Goal: Task Accomplishment & Management: Use online tool/utility

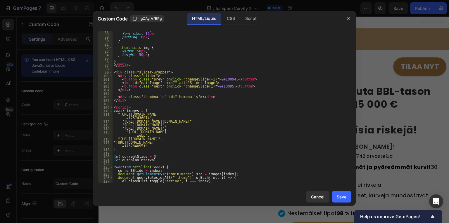
scroll to position [304, 0]
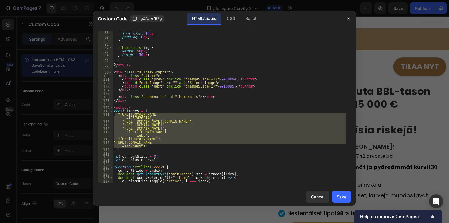
drag, startPoint x: 115, startPoint y: 115, endPoint x: 144, endPoint y: 146, distance: 42.4
click at [144, 146] on div ".slider button { font-size : 16 px ; padding : 6 px ; } .thumbnails img { width…" at bounding box center [228, 107] width 233 height 158
type textarea ""[URL][DOMAIN_NAME]", "[URL][DOMAIN_NAME]""
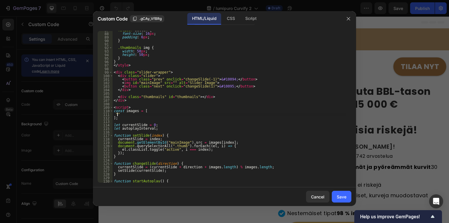
scroll to position [0, 0]
type textarea """"
type textarea ""[URL][DOMAIN_NAME]", "[URL][DOMAIN_NAME]""
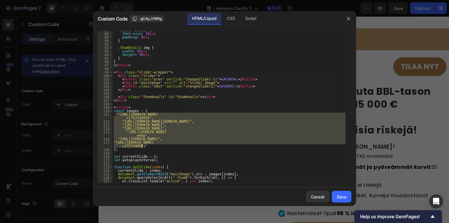
click at [144, 146] on div ".slider button { font-size : 16 px ; padding : 6 px ; } .thumbnails img { width…" at bounding box center [228, 106] width 233 height 151
drag, startPoint x: 144, startPoint y: 146, endPoint x: 113, endPoint y: 114, distance: 44.2
click at [113, 114] on div ".slider button { font-size : 16 px ; padding : 6 px ; } .thumbnails img { width…" at bounding box center [228, 107] width 233 height 158
type textarea ""[URL][DOMAIN_NAME]", "[URL][DOMAIN_NAME][DOMAIN_NAME]","
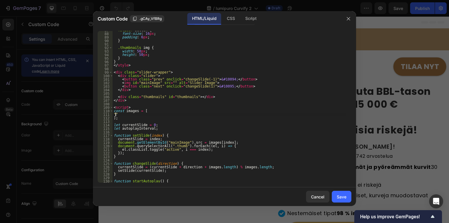
paste textarea ""[URL][DOMAIN_NAME]"
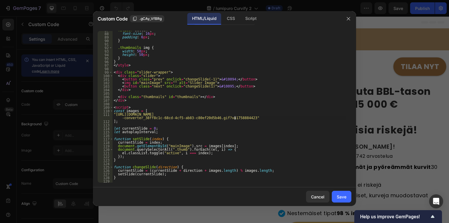
scroll to position [0, 26]
type textarea ""[URL][DOMAIN_NAME]","
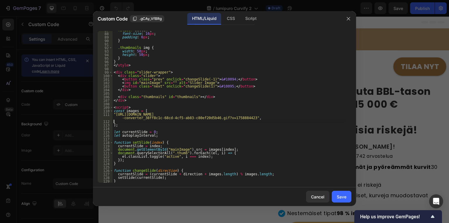
scroll to position [0, 0]
click at [114, 120] on div ".slider button { font-size : 16 px ; padding : 6 px ; } .thumbnails img { width…" at bounding box center [228, 107] width 233 height 158
type textarea """"
type textarea ""[URL][DOMAIN_NAME]","
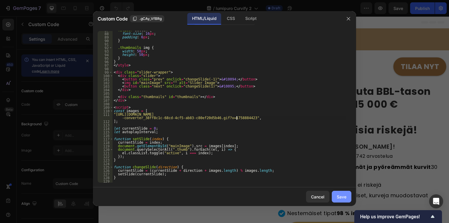
type textarea ""[URL][DOMAIN_NAME]","
click at [341, 196] on div "Save" at bounding box center [341, 196] width 10 height 6
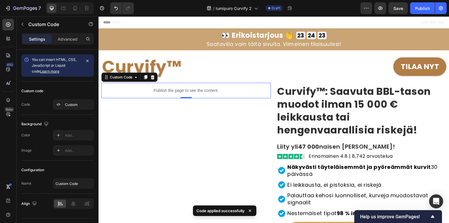
click at [169, 89] on p "Publish the page to see the content." at bounding box center [185, 90] width 169 height 6
click at [73, 105] on div "Custom" at bounding box center [78, 104] width 27 height 5
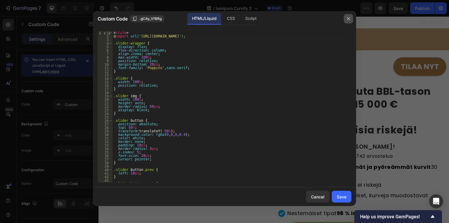
click at [350, 18] on icon "button" at bounding box center [348, 18] width 5 height 5
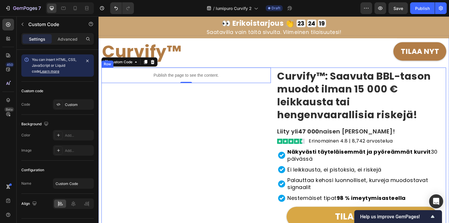
scroll to position [23, 0]
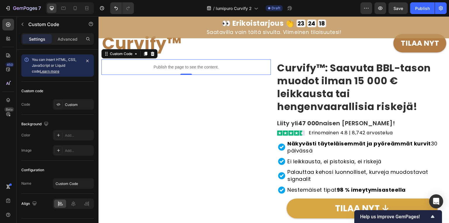
click at [118, 65] on p "Publish the page to see the content." at bounding box center [185, 67] width 169 height 6
click at [164, 66] on p "Publish the page to see the content." at bounding box center [185, 67] width 169 height 6
click at [75, 104] on div "Custom" at bounding box center [78, 104] width 27 height 5
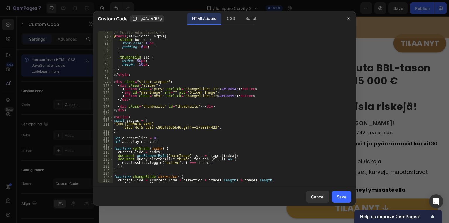
scroll to position [294, 0]
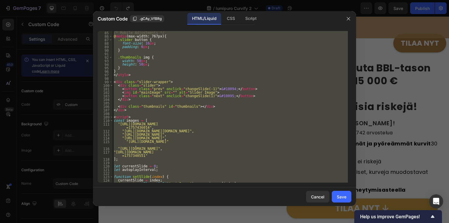
click at [260, 105] on div "/* Mobile Adjustments */ @ media (max-width: 767px) { .slider button { font-siz…" at bounding box center [229, 106] width 235 height 151
type textarea "<div class="thumbnails" id="thumbnails"></div>"
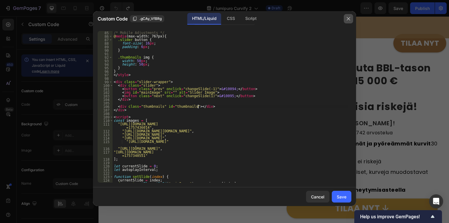
click at [346, 20] on icon "button" at bounding box center [347, 18] width 3 height 3
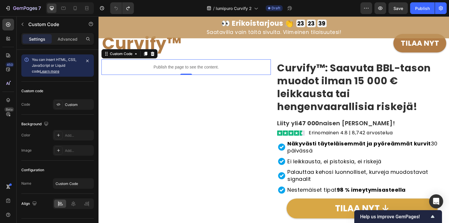
click at [167, 65] on p "Publish the page to see the content." at bounding box center [185, 67] width 169 height 6
click at [77, 104] on div "Custom" at bounding box center [78, 104] width 27 height 5
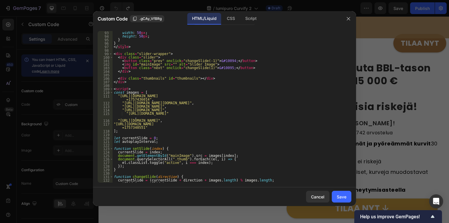
scroll to position [336, 0]
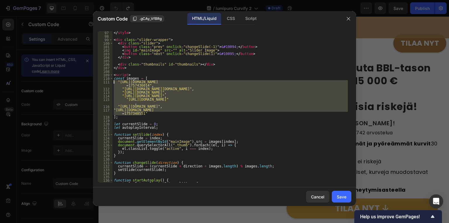
drag, startPoint x: 143, startPoint y: 114, endPoint x: 114, endPoint y: 81, distance: 43.5
click at [114, 81] on div "</ style > < div class = "slider-wrapper" > < div class = "slider" > < button c…" at bounding box center [229, 110] width 235 height 158
type textarea ""[URL][DOMAIN_NAME]", "[URL][DOMAIN_NAME][DOMAIN_NAME]","
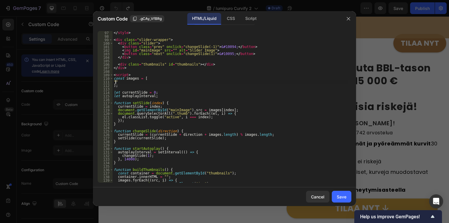
paste textarea ""[URL][DOMAIN_NAME]"
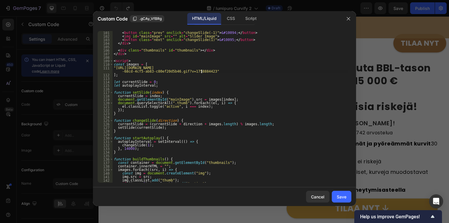
scroll to position [0, 26]
type textarea ""[URL][DOMAIN_NAME]",""
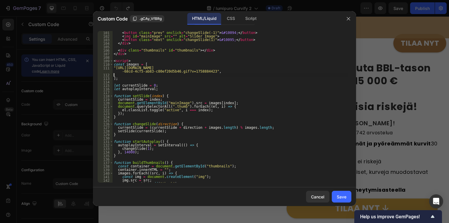
scroll to position [0, 0]
paste textarea ""[URL][DOMAIN_NAME][DOMAIN_NAME]"
paste textarea "[URL][DOMAIN_NAME][DOMAIN_NAME]"
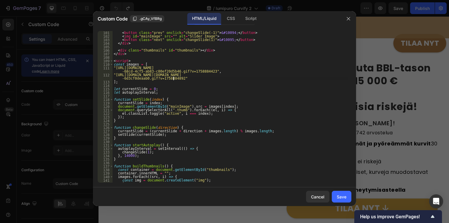
click at [178, 80] on div "< button class = "prev" onclick = "changeSlide(-1)" > &#10094; </ button > < im…" at bounding box center [229, 110] width 235 height 158
type textarea ""[URL][DOMAIN_NAME][DOMAIN_NAME]"","
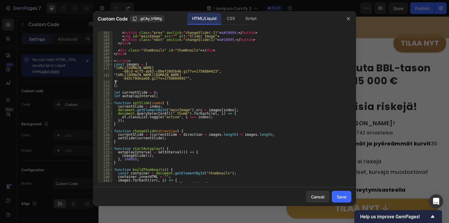
paste textarea ""[URL][DOMAIN_NAME]"
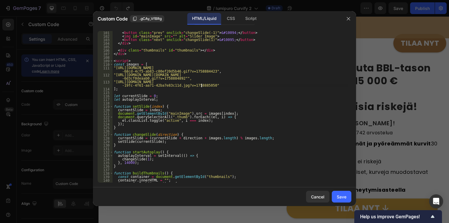
click at [204, 87] on div "< button class = "prev" onclick = "changeSlide(-1)" > &#10094; </ button > < im…" at bounding box center [229, 110] width 235 height 158
type textarea ""[URL][DOMAIN_NAME]","
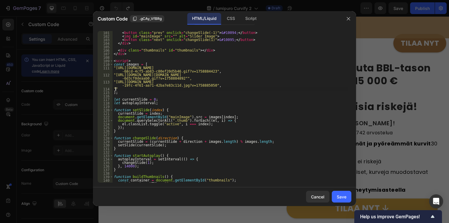
paste textarea ""[URL][DOMAIN_NAME]"
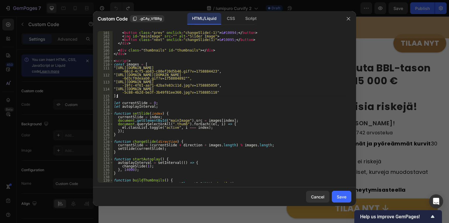
click at [204, 94] on div "< button class = "prev" onclick = "changeSlide(-1)" > &#10094; </ button > < im…" at bounding box center [229, 110] width 235 height 158
click at [201, 92] on div "< button class = "prev" onclick = "changeSlide(-1)" > &#10094; </ button > < im…" at bounding box center [229, 110] width 235 height 158
type textarea ""[URL][DOMAIN_NAME]","
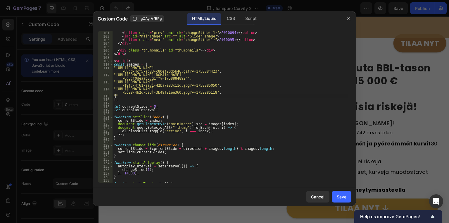
paste textarea ""[URL][DOMAIN_NAME]"
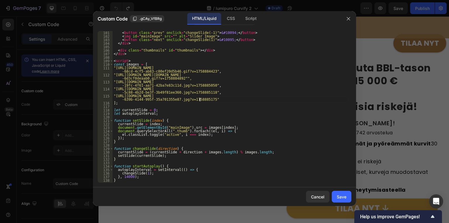
click at [202, 99] on div "< button class = "prev" onclick = "changeSlide(-1)" > &#10094; </ button > < im…" at bounding box center [229, 110] width 235 height 158
type textarea ""[URL][DOMAIN_NAME]","
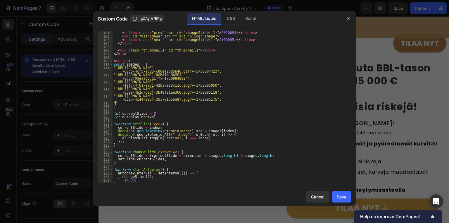
paste textarea ""[URL][DOMAIN_NAME]"
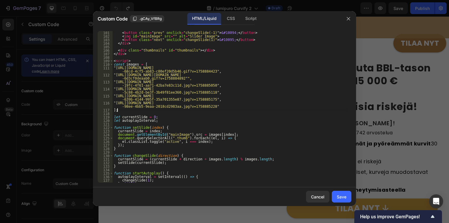
click at [205, 108] on div "< button class = "prev" onclick = "changeSlide(-1)" > &#10094; </ button > < im…" at bounding box center [229, 110] width 235 height 158
click at [202, 105] on div "< button class = "prev" onclick = "changeSlide(-1)" > &#10094; </ button > < im…" at bounding box center [229, 110] width 235 height 158
click at [201, 106] on div "< button class = "prev" onclick = "changeSlide(-1)" > &#10094; </ button > < im…" at bounding box center [229, 110] width 235 height 158
type textarea ""[URL][DOMAIN_NAME]","
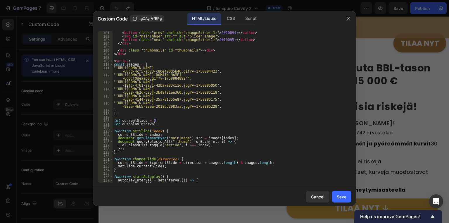
click at [115, 109] on div "< button class = "prev" onclick = "changeSlide(-1)" > &#10094; </ button > < im…" at bounding box center [229, 110] width 235 height 158
paste textarea ""[URL][DOMAIN_NAME]"
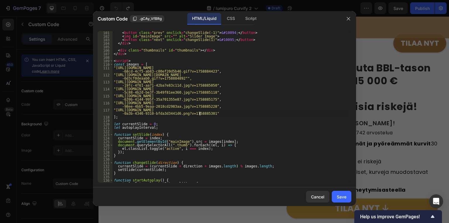
click at [203, 114] on div "< button class = "prev" onclick = "changeSlide(-1)" > &#10094; </ button > < im…" at bounding box center [229, 110] width 235 height 158
type textarea ""[URL][DOMAIN_NAME]","
click at [340, 196] on div "Save" at bounding box center [341, 196] width 10 height 6
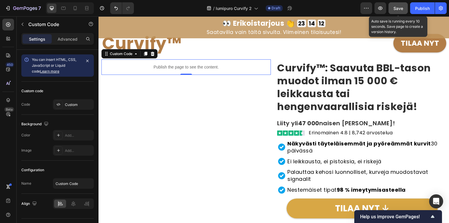
click at [396, 10] on span "Save" at bounding box center [398, 8] width 10 height 5
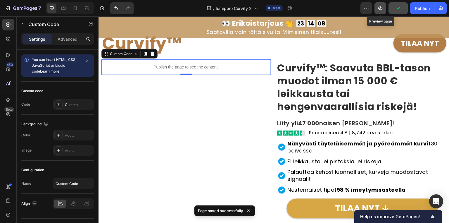
click at [382, 8] on icon "button" at bounding box center [380, 8] width 6 height 6
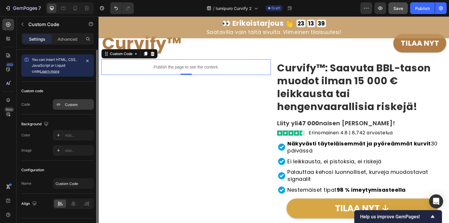
click at [69, 104] on div "Custom" at bounding box center [78, 104] width 27 height 5
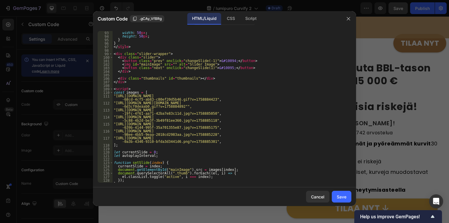
scroll to position [280, 0]
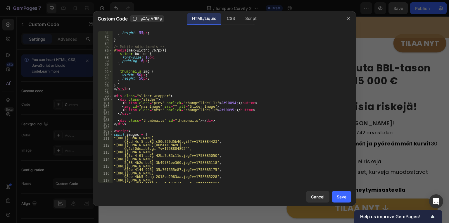
click at [77, 94] on div at bounding box center [224, 111] width 449 height 223
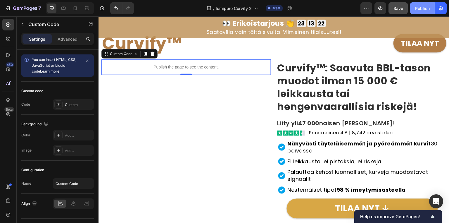
click at [418, 8] on div "Publish" at bounding box center [422, 8] width 15 height 6
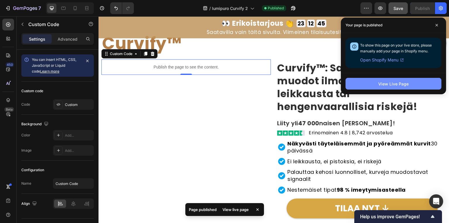
click at [377, 82] on button "View Live Page" at bounding box center [393, 84] width 96 height 12
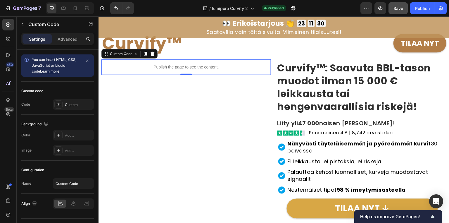
click at [133, 67] on p "Publish the page to see the content." at bounding box center [185, 67] width 169 height 6
click at [76, 103] on div "Custom" at bounding box center [78, 104] width 27 height 5
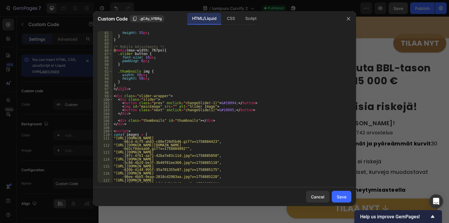
scroll to position [322, 0]
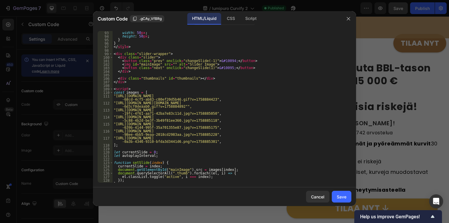
click at [113, 96] on div "width : 50 px ; height : 50 px ; } } </ style > < div class = "slider-wrapper" …" at bounding box center [229, 110] width 235 height 158
click at [113, 103] on div "width : 50 px ; height : 50 px ; } } </ style > < div class = "slider-wrapper" …" at bounding box center [229, 110] width 235 height 158
click at [113, 109] on div "width : 50 px ; height : 50 px ; } } </ style > < div class = "slider-wrapper" …" at bounding box center [229, 110] width 235 height 158
click at [113, 115] on div "width : 50 px ; height : 50 px ; } } </ style > < div class = "slider-wrapper" …" at bounding box center [229, 110] width 235 height 158
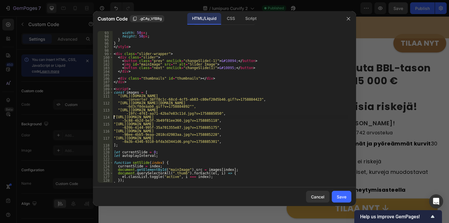
click at [113, 117] on div "width : 50 px ; height : 50 px ; } } </ style > < div class = "slider-wrapper" …" at bounding box center [229, 110] width 235 height 158
click at [113, 122] on div "width : 50 px ; height : 50 px ; } } </ style > < div class = "slider-wrapper" …" at bounding box center [229, 110] width 235 height 158
click at [113, 130] on div "width : 50 px ; height : 50 px ; } } </ style > < div class = "slider-wrapper" …" at bounding box center [229, 110] width 235 height 158
click at [113, 136] on div "width : 50 px ; height : 50 px ; } } </ style > < div class = "slider-wrapper" …" at bounding box center [229, 110] width 235 height 158
type textarea ""[URL][DOMAIN_NAME]","
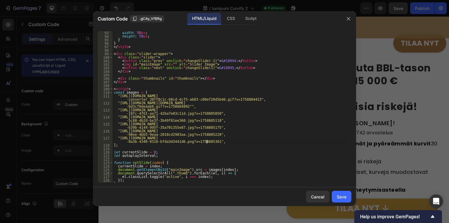
click at [208, 143] on div "width : 50 px ; height : 50 px ; } } </ style > < div class = "slider-wrapper" …" at bounding box center [229, 110] width 235 height 158
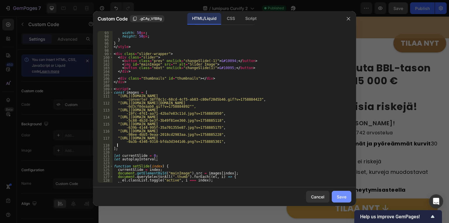
click at [345, 198] on div "Save" at bounding box center [341, 196] width 10 height 6
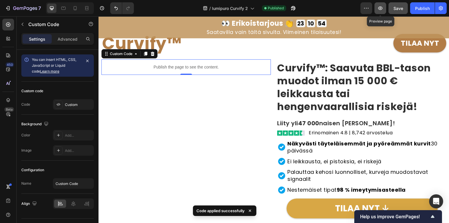
click at [383, 8] on button "button" at bounding box center [380, 8] width 12 height 12
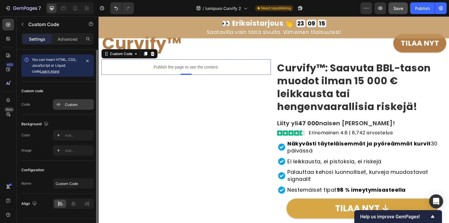
click at [70, 103] on div "Custom" at bounding box center [78, 104] width 27 height 5
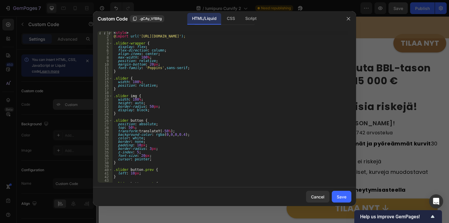
click at [70, 103] on div at bounding box center [224, 111] width 449 height 223
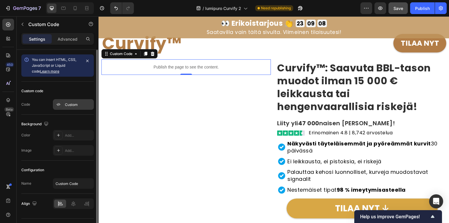
click at [76, 103] on div "Custom" at bounding box center [78, 104] width 27 height 5
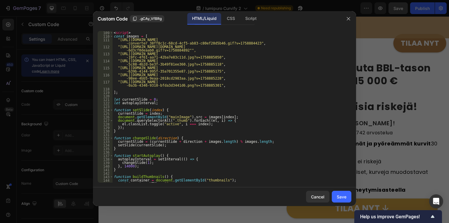
scroll to position [336, 0]
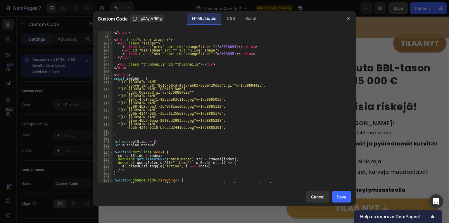
click at [116, 83] on div "</ style > < div class = "slider-wrapper" > < div class = "slider" > < button c…" at bounding box center [229, 110] width 235 height 158
click at [117, 83] on div "</ style > < div class = "slider-wrapper" > < div class = "slider" > < button c…" at bounding box center [229, 110] width 235 height 158
click at [117, 88] on div "</ style > < div class = "slider-wrapper" > < div class = "slider" > < button c…" at bounding box center [229, 110] width 235 height 158
click at [116, 94] on div "</ style > < div class = "slider-wrapper" > < div class = "slider" > < button c…" at bounding box center [229, 110] width 235 height 158
click at [117, 102] on div "</ style > < div class = "slider-wrapper" > < div class = "slider" > < button c…" at bounding box center [229, 110] width 235 height 158
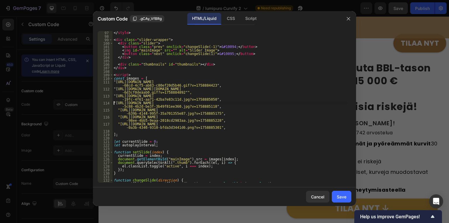
click at [117, 108] on div "</ style > < div class = "slider-wrapper" > < div class = "slider" > < button c…" at bounding box center [229, 110] width 235 height 158
click at [117, 110] on div "</ style > < div class = "slider-wrapper" > < div class = "slider" > < button c…" at bounding box center [229, 110] width 235 height 158
click at [117, 116] on div "</ style > < div class = "slider-wrapper" > < div class = "slider" > < button c…" at bounding box center [229, 110] width 235 height 158
click at [117, 124] on div "</ style > < div class = "slider-wrapper" > < div class = "slider" > < button c…" at bounding box center [229, 110] width 235 height 158
type textarea ""[URL][DOMAIN_NAME]","
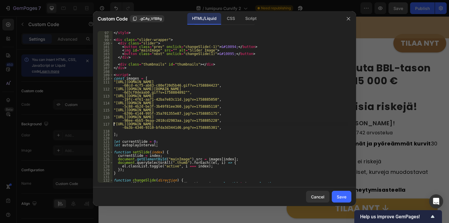
click at [119, 131] on div "</ style > < div class = "slider-wrapper" > < div class = "slider" > < button c…" at bounding box center [229, 110] width 235 height 158
type textarea ""[URL][DOMAIN_NAME]","
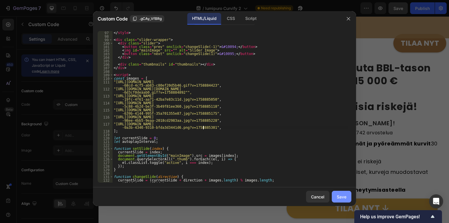
click at [342, 196] on div "Save" at bounding box center [341, 196] width 10 height 6
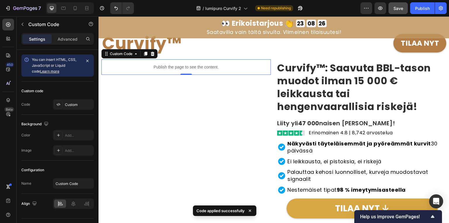
click at [166, 65] on p "Publish the page to see the content." at bounding box center [185, 67] width 169 height 6
click at [121, 53] on div "Custom Code" at bounding box center [121, 53] width 25 height 5
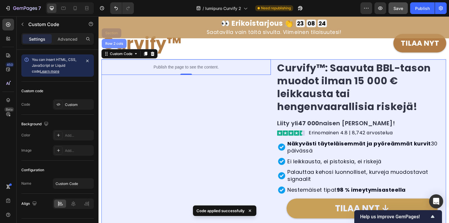
click at [114, 44] on div "Row 2 cols" at bounding box center [114, 44] width 20 height 4
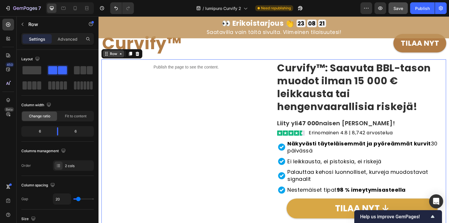
click at [117, 54] on div "Row" at bounding box center [114, 53] width 10 height 5
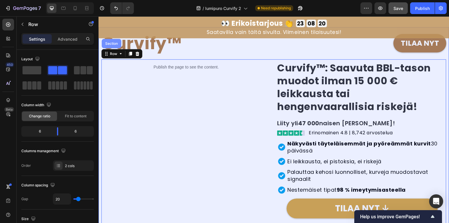
click at [114, 48] on div "Section" at bounding box center [112, 43] width 20 height 9
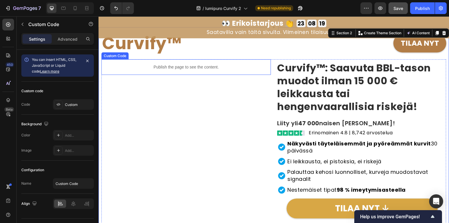
click at [158, 66] on p "Publish the page to see the content." at bounding box center [185, 67] width 169 height 6
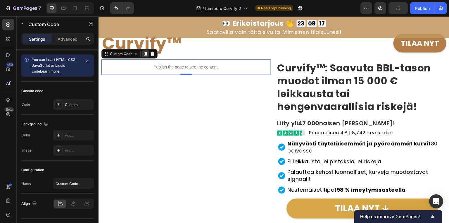
click at [145, 53] on icon at bounding box center [145, 54] width 3 height 4
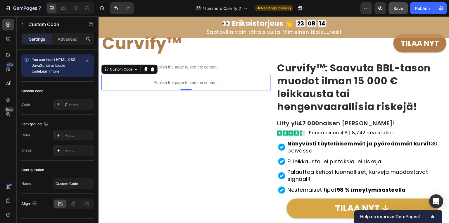
click at [170, 81] on p "Publish the page to see the content." at bounding box center [185, 82] width 169 height 6
click at [154, 69] on icon at bounding box center [153, 69] width 4 height 4
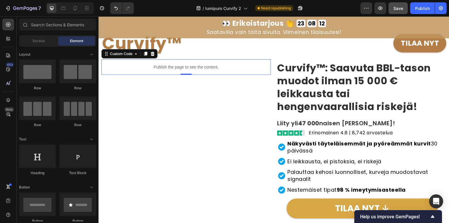
click at [159, 67] on p "Publish the page to see the content." at bounding box center [185, 67] width 169 height 6
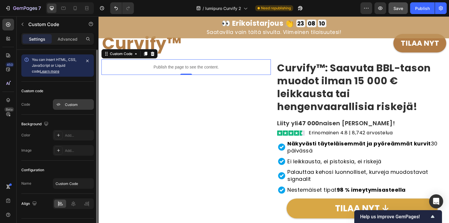
click at [76, 105] on div "Custom" at bounding box center [78, 104] width 27 height 5
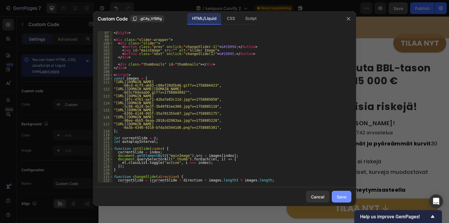
click at [342, 198] on div "Save" at bounding box center [341, 196] width 10 height 6
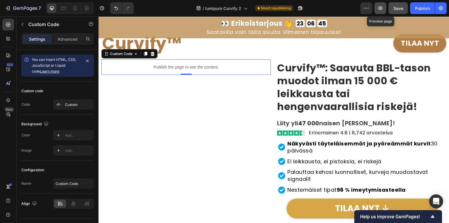
click at [383, 8] on button "button" at bounding box center [380, 8] width 12 height 12
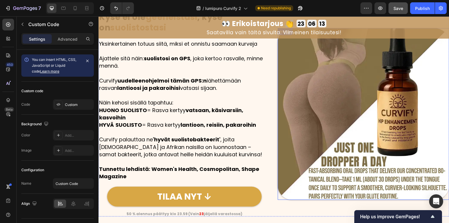
scroll to position [841, 0]
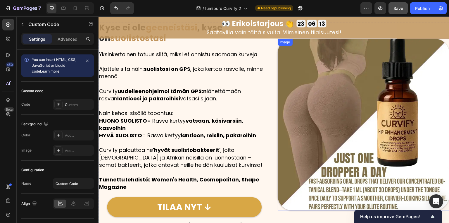
click at [305, 123] on img at bounding box center [363, 125] width 172 height 172
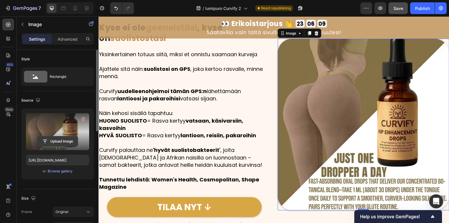
click at [62, 139] on input "file" at bounding box center [57, 141] width 40 height 10
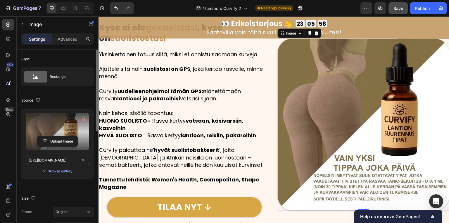
click at [78, 160] on input "[URL][DOMAIN_NAME]" at bounding box center [57, 159] width 63 height 11
click at [37, 100] on icon "button" at bounding box center [38, 100] width 4 height 4
click at [40, 117] on icon "button" at bounding box center [39, 120] width 6 height 6
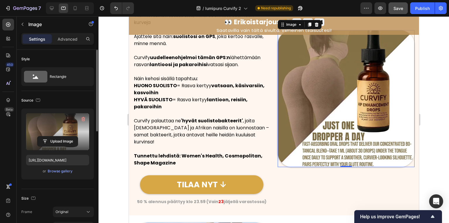
scroll to position [857, 0]
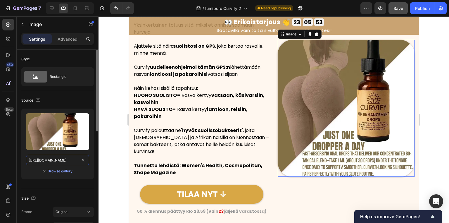
click at [59, 161] on input "[URL][DOMAIN_NAME]" at bounding box center [57, 159] width 63 height 11
paste input "97131d52-6054-4243-8d37-2cdb7a0264e3.jpg"
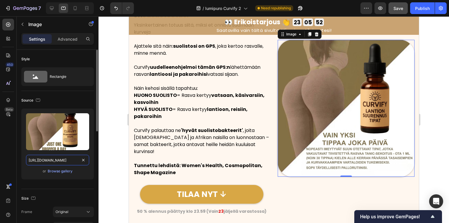
scroll to position [0, 180]
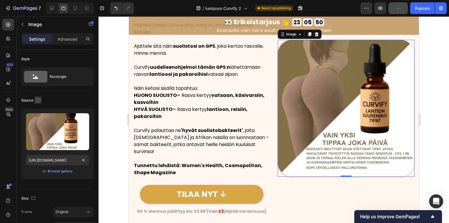
click at [36, 100] on icon "button" at bounding box center [38, 100] width 6 height 6
click at [37, 131] on icon "button" at bounding box center [39, 130] width 6 height 6
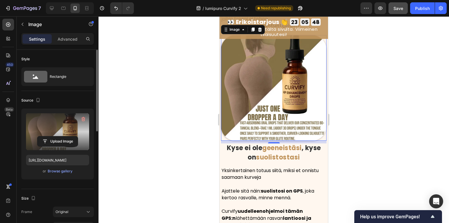
scroll to position [822, 0]
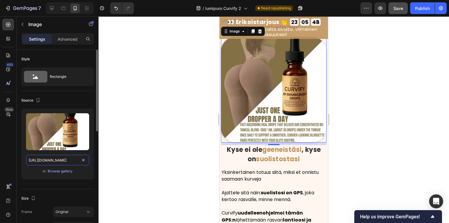
click at [77, 160] on input "[URL][DOMAIN_NAME]" at bounding box center [57, 159] width 63 height 11
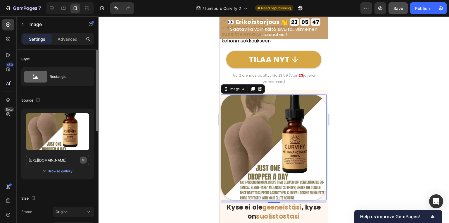
paste input "97131d52-6054-4243-8d37-2cdb7a0264e3.jpg"
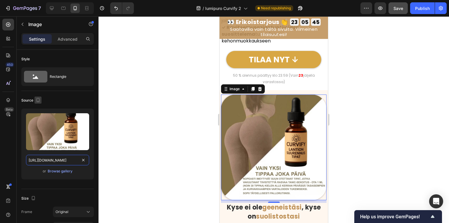
type input "[URL][DOMAIN_NAME]"
click at [38, 100] on icon "button" at bounding box center [38, 100] width 6 height 6
click at [40, 110] on icon "button" at bounding box center [39, 109] width 4 height 4
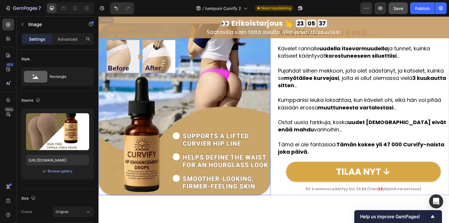
scroll to position [1098, 0]
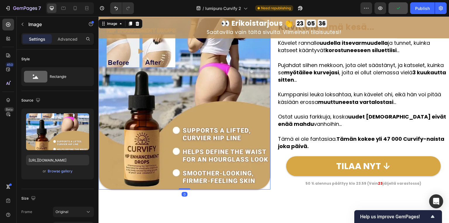
click at [202, 121] on img at bounding box center [184, 104] width 172 height 172
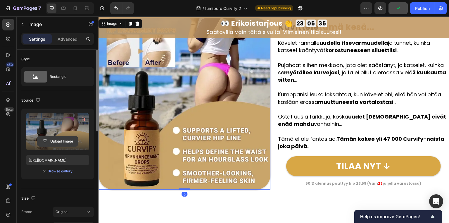
click at [63, 136] on input "file" at bounding box center [57, 141] width 40 height 10
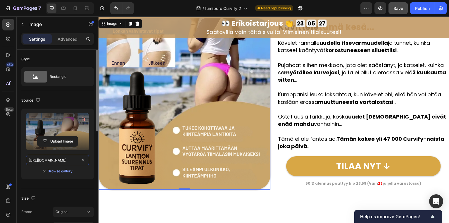
click at [79, 160] on input "[URL][DOMAIN_NAME]" at bounding box center [57, 159] width 63 height 11
click at [37, 99] on icon "button" at bounding box center [38, 100] width 6 height 6
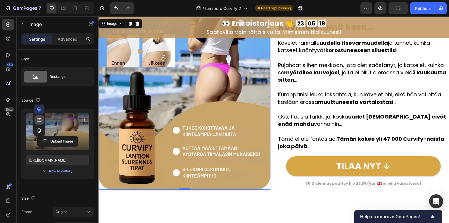
click at [41, 118] on icon "button" at bounding box center [39, 119] width 4 height 3
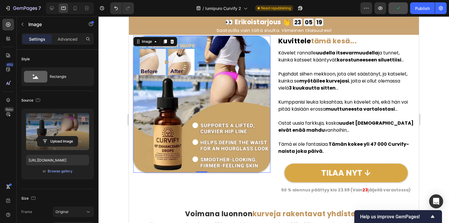
scroll to position [1071, 0]
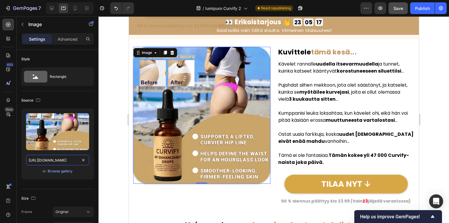
click at [77, 160] on input "[URL][DOMAIN_NAME]" at bounding box center [57, 159] width 63 height 11
paste input "0a563f78-f546-4947-a08a-7e0880f942c6.png"
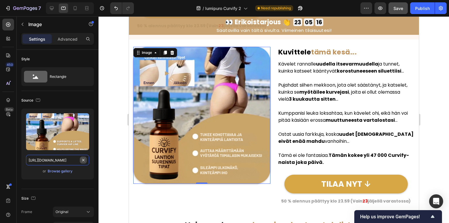
scroll to position [0, 180]
click at [39, 101] on icon "button" at bounding box center [38, 100] width 6 height 6
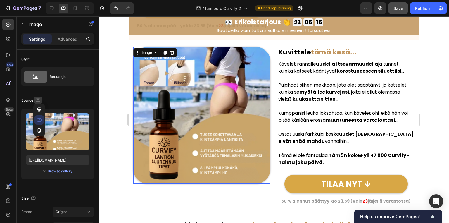
scroll to position [0, 0]
click at [40, 129] on icon "button" at bounding box center [39, 130] width 3 height 4
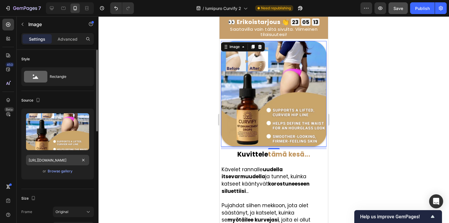
scroll to position [1194, 0]
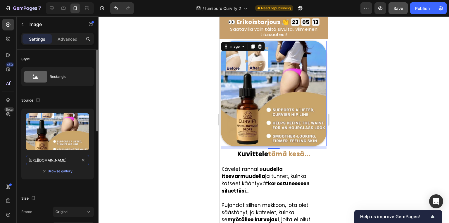
click at [78, 160] on input "[URL][DOMAIN_NAME]" at bounding box center [57, 159] width 63 height 11
paste input "0a563f78-f546-4947-a08a-7e0880f942c6.png"
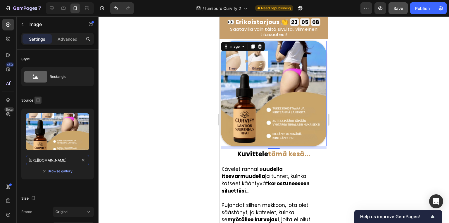
type input "[URL][DOMAIN_NAME]"
click at [39, 99] on icon "button" at bounding box center [38, 100] width 6 height 6
click at [39, 107] on icon "button" at bounding box center [39, 109] width 6 height 6
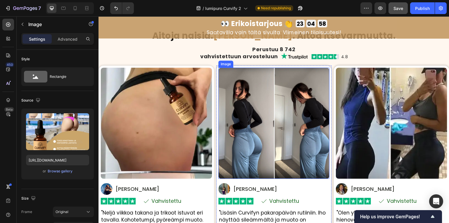
scroll to position [1556, 0]
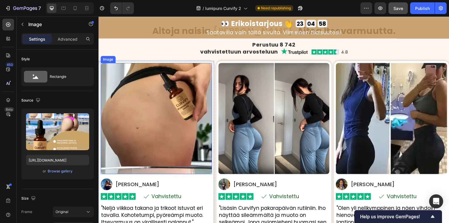
click at [172, 109] on img at bounding box center [155, 118] width 111 height 111
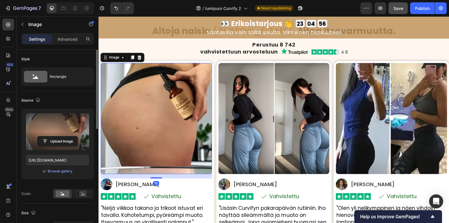
click at [57, 131] on label at bounding box center [57, 131] width 63 height 37
click at [57, 136] on input "file" at bounding box center [57, 141] width 40 height 10
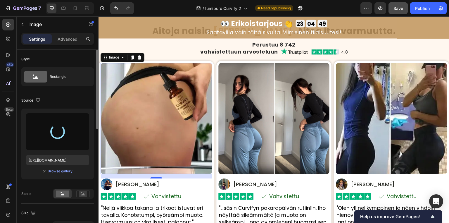
type input "[URL][DOMAIN_NAME]"
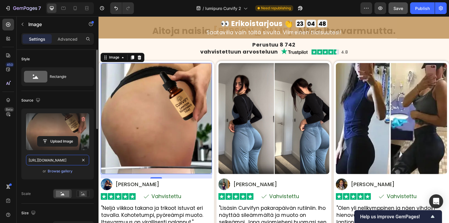
click at [77, 160] on input "[URL][DOMAIN_NAME]" at bounding box center [57, 159] width 63 height 11
click at [38, 99] on icon "button" at bounding box center [38, 100] width 6 height 6
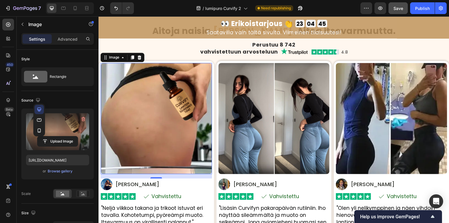
click at [40, 118] on icon "button" at bounding box center [39, 120] width 6 height 6
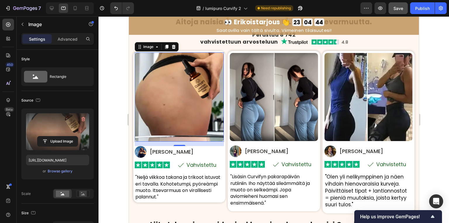
scroll to position [1571, 0]
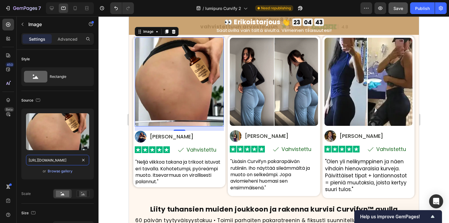
click at [79, 160] on input "[URL][DOMAIN_NAME]" at bounding box center [57, 159] width 63 height 11
click at [78, 159] on input "[URL][DOMAIN_NAME]" at bounding box center [57, 159] width 63 height 11
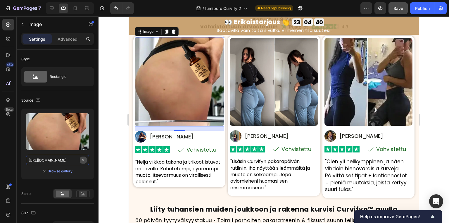
scroll to position [0, 177]
click at [79, 160] on input "[URL][DOMAIN_NAME]" at bounding box center [57, 159] width 63 height 11
click at [38, 100] on icon "button" at bounding box center [38, 99] width 4 height 3
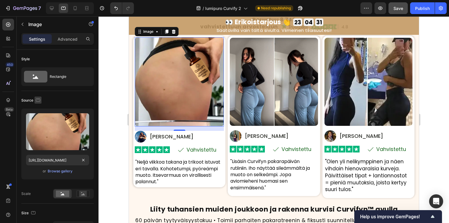
scroll to position [0, 0]
click at [39, 131] on icon "button" at bounding box center [39, 131] width 1 height 1
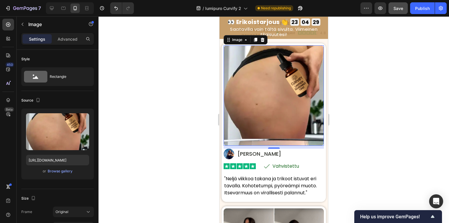
scroll to position [1585, 0]
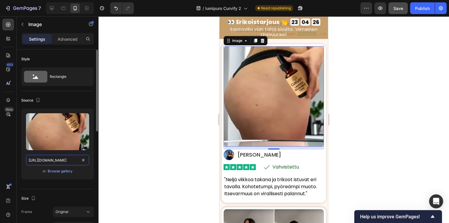
click at [79, 161] on input "[URL][DOMAIN_NAME]" at bounding box center [57, 159] width 63 height 11
click at [79, 160] on input "[URL][DOMAIN_NAME]" at bounding box center [57, 159] width 63 height 11
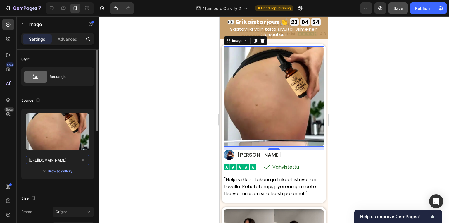
click at [79, 160] on input "[URL][DOMAIN_NAME]" at bounding box center [57, 159] width 63 height 11
click at [37, 100] on icon "button" at bounding box center [38, 100] width 6 height 6
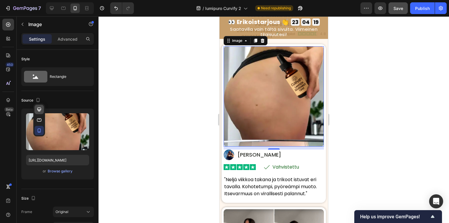
click at [39, 110] on icon "button" at bounding box center [39, 109] width 4 height 4
type input "100"
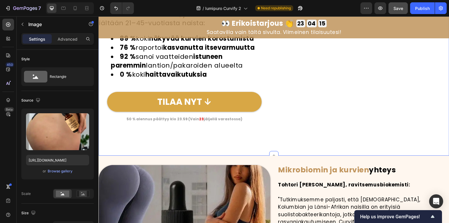
scroll to position [2002, 0]
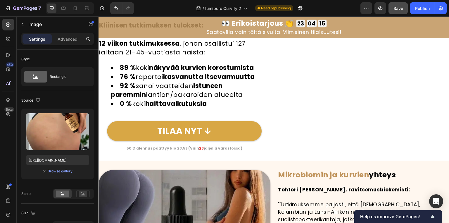
click at [310, 4] on img at bounding box center [363, 4] width 172 height 0
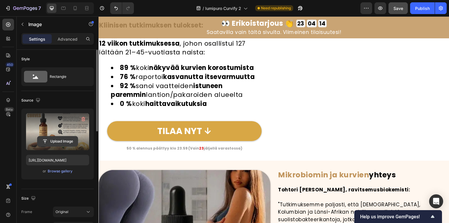
click at [53, 138] on input "file" at bounding box center [57, 141] width 40 height 10
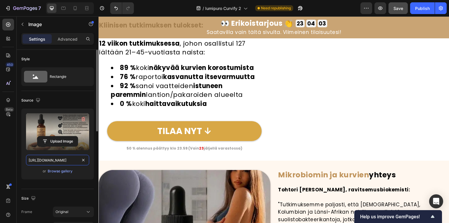
click at [79, 161] on input "[URL][DOMAIN_NAME]" at bounding box center [57, 159] width 63 height 11
click at [39, 101] on icon "button" at bounding box center [38, 100] width 6 height 6
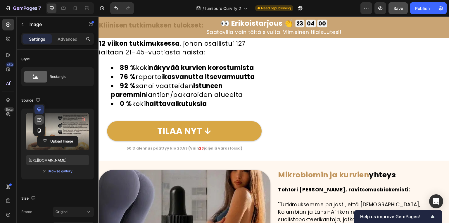
click at [38, 118] on icon "button" at bounding box center [39, 119] width 4 height 3
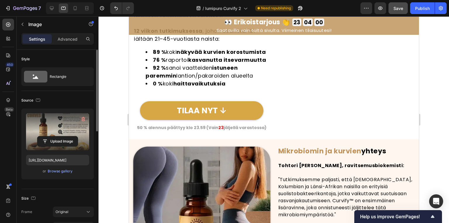
scroll to position [1961, 0]
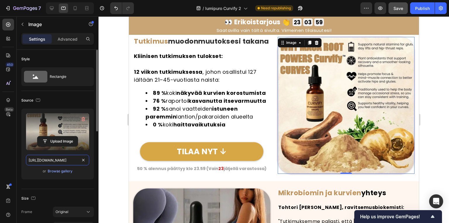
click at [79, 161] on input "[URL][DOMAIN_NAME]" at bounding box center [57, 159] width 63 height 11
paste input "26715d07-fe06-40c1-a1fb-e06022ffd781.jpg"
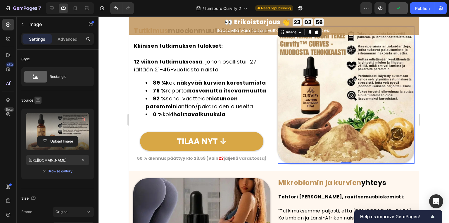
click at [37, 102] on icon "button" at bounding box center [38, 100] width 6 height 6
click at [39, 130] on icon "button" at bounding box center [39, 130] width 6 height 6
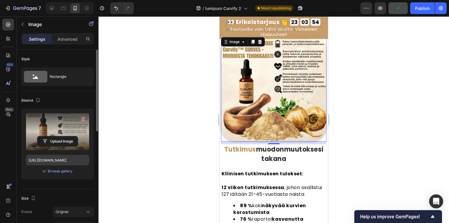
scroll to position [1944, 0]
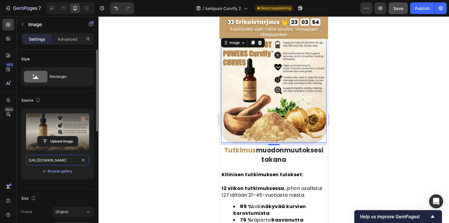
click at [79, 161] on input "[URL][DOMAIN_NAME]" at bounding box center [57, 159] width 63 height 11
paste input "26715d07-fe06-40c1-a1fb-e06022ffd781.jpg"
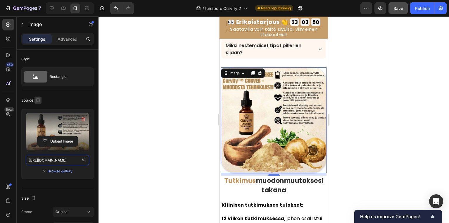
type input "[URL][DOMAIN_NAME]"
click at [37, 100] on icon "button" at bounding box center [38, 100] width 6 height 6
click at [38, 110] on icon "button" at bounding box center [39, 109] width 6 height 6
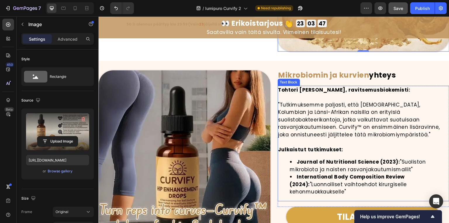
scroll to position [2156, 0]
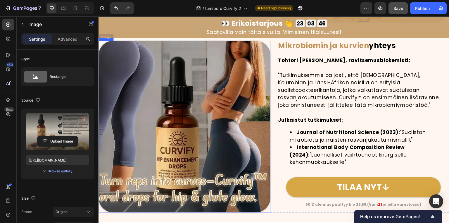
click at [183, 132] on img at bounding box center [184, 127] width 172 height 172
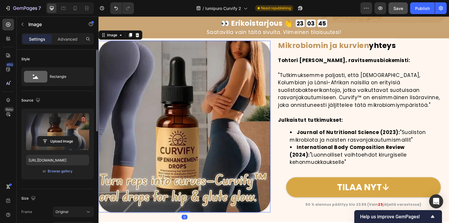
click at [68, 135] on label at bounding box center [57, 131] width 63 height 37
click at [68, 136] on input "file" at bounding box center [57, 141] width 40 height 10
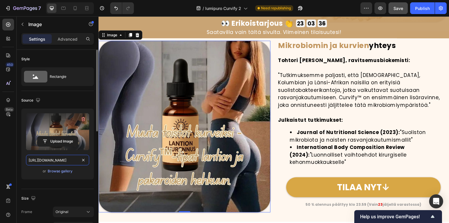
click at [77, 160] on input "[URL][DOMAIN_NAME]" at bounding box center [57, 159] width 63 height 11
click at [40, 101] on icon "button" at bounding box center [38, 100] width 6 height 6
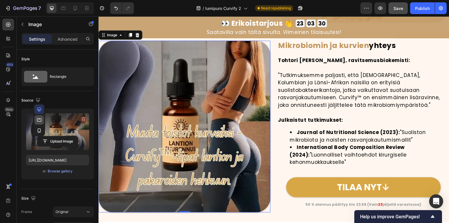
click at [39, 121] on icon "button" at bounding box center [39, 119] width 4 height 3
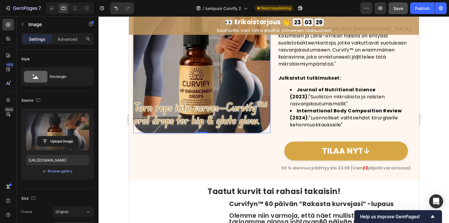
scroll to position [2115, 0]
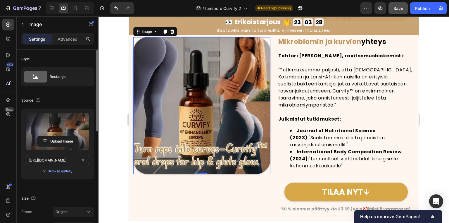
click at [79, 161] on input "[URL][DOMAIN_NAME]" at bounding box center [57, 159] width 63 height 11
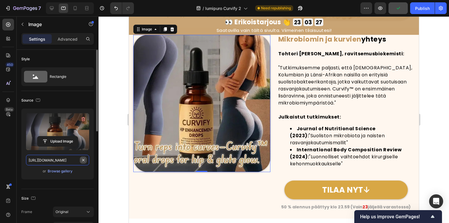
paste input "c1ce91cd-abd0-47d8-8750-a0039d95c1cb.jpg"
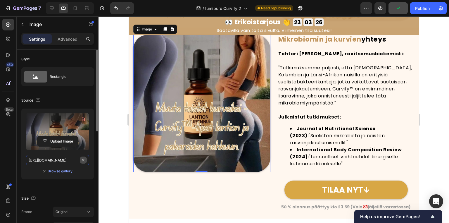
scroll to position [0, 179]
click at [39, 98] on icon "button" at bounding box center [38, 100] width 6 height 6
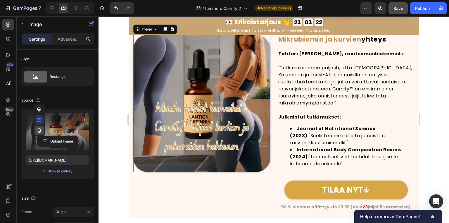
click at [40, 132] on icon "button" at bounding box center [39, 130] width 6 height 6
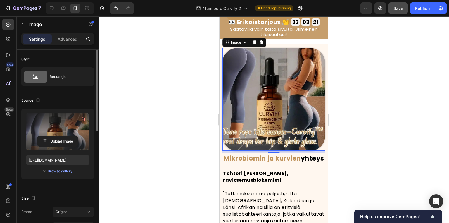
scroll to position [2237, 0]
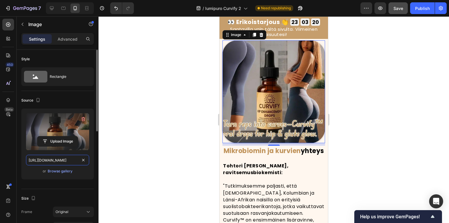
click at [78, 160] on input "[URL][DOMAIN_NAME]" at bounding box center [57, 159] width 63 height 11
paste input "c1ce91cd-abd0-47d8-8750-a0039d95c1cb.jpg"
type input "[URL][DOMAIN_NAME]"
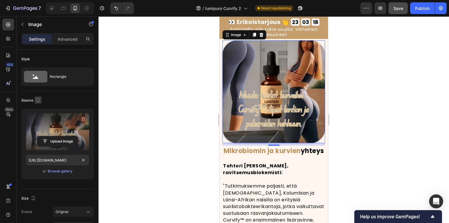
click at [39, 100] on icon "button" at bounding box center [38, 100] width 3 height 4
click at [39, 110] on icon "button" at bounding box center [39, 109] width 6 height 6
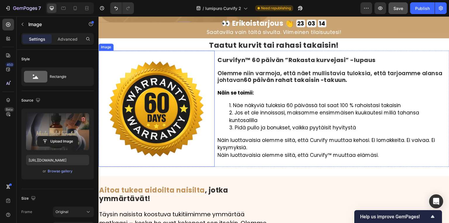
scroll to position [2350, 0]
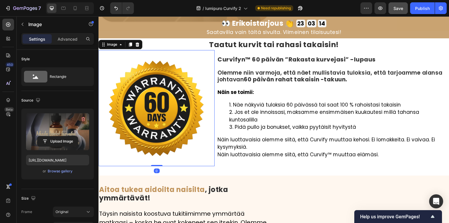
click at [154, 124] on img at bounding box center [156, 108] width 116 height 116
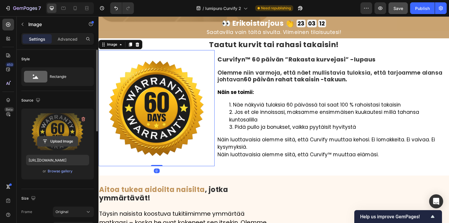
click at [60, 138] on input "file" at bounding box center [57, 141] width 40 height 10
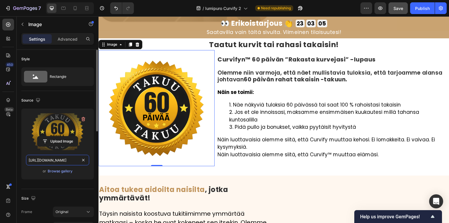
click at [78, 160] on input "[URL][DOMAIN_NAME]" at bounding box center [57, 159] width 63 height 11
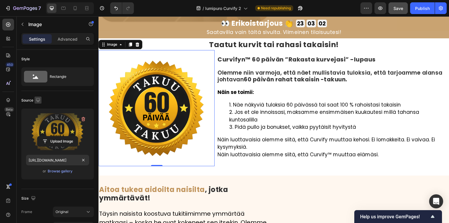
click at [38, 99] on icon "button" at bounding box center [38, 100] width 6 height 6
click at [41, 119] on icon "button" at bounding box center [39, 119] width 4 height 3
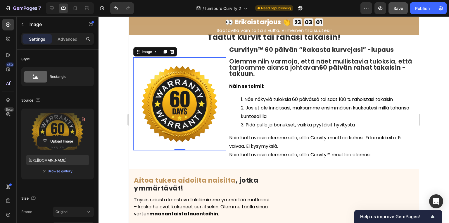
scroll to position [2371, 0]
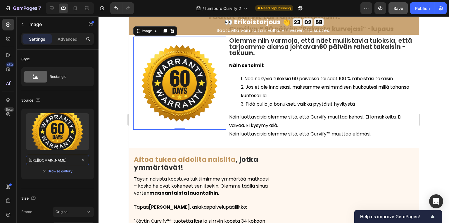
click at [79, 161] on input "[URL][DOMAIN_NAME]" at bounding box center [57, 159] width 63 height 11
paste input "ae9202d3-ca69-4184-96fd-672f53e3726f.png"
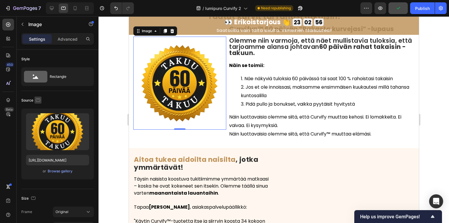
click at [37, 99] on icon "button" at bounding box center [37, 99] width 1 height 1
click at [41, 131] on icon "button" at bounding box center [39, 130] width 6 height 6
type input "[URL][DOMAIN_NAME]"
type input "150"
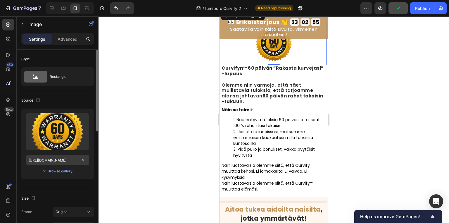
scroll to position [2369, 0]
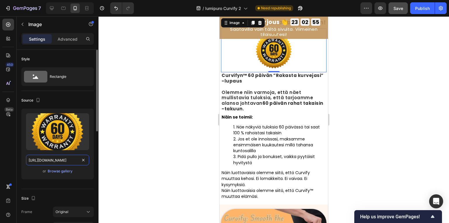
click at [78, 161] on input "[URL][DOMAIN_NAME]" at bounding box center [57, 159] width 63 height 11
paste input "ae9202d3-ca69-4184-96fd-672f53e3726f.png"
type input "[URL][DOMAIN_NAME]"
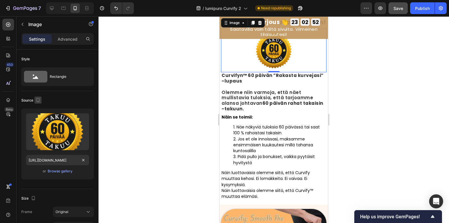
click at [37, 99] on icon "button" at bounding box center [38, 100] width 6 height 6
click at [41, 109] on icon "button" at bounding box center [39, 109] width 6 height 6
type input "100"
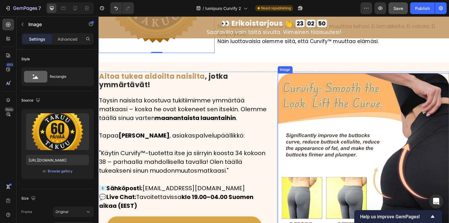
scroll to position [2503, 0]
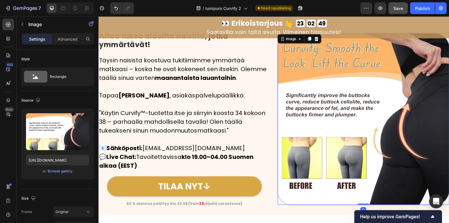
click at [390, 137] on img at bounding box center [363, 119] width 172 height 172
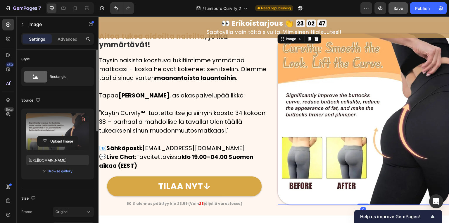
click at [67, 132] on label at bounding box center [57, 131] width 63 height 37
click at [67, 136] on input "file" at bounding box center [57, 141] width 40 height 10
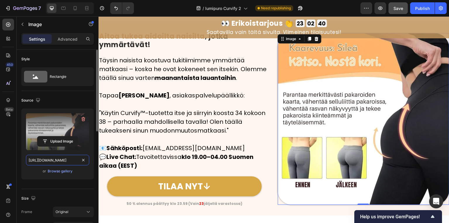
click at [78, 160] on input "[URL][DOMAIN_NAME]" at bounding box center [57, 159] width 63 height 11
click at [37, 100] on icon "button" at bounding box center [38, 100] width 4 height 4
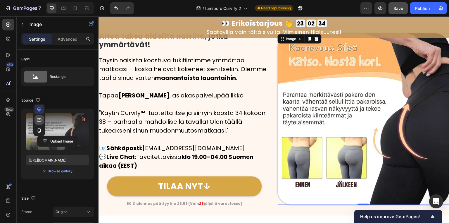
click at [40, 119] on icon "button" at bounding box center [39, 120] width 6 height 6
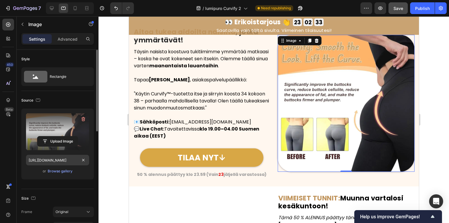
scroll to position [2492, 0]
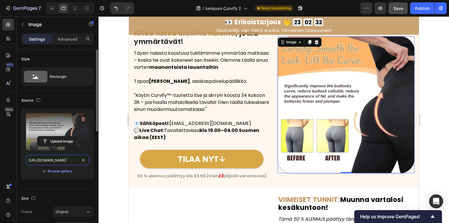
click at [78, 160] on input "[URL][DOMAIN_NAME]" at bounding box center [57, 159] width 63 height 11
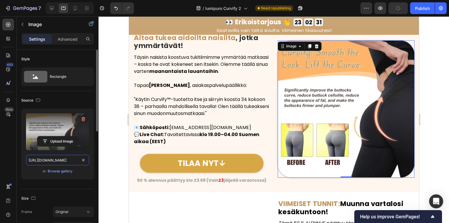
paste input "cc3794ba-b8ae-45ef-8f39-1a3f259eeb3b.jpg"
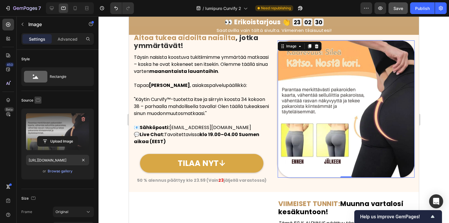
click at [37, 100] on icon "button" at bounding box center [38, 99] width 4 height 3
click at [40, 131] on icon "button" at bounding box center [39, 130] width 3 height 4
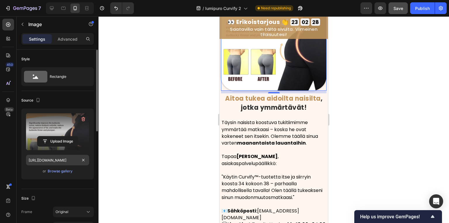
scroll to position [2549, 0]
click at [78, 160] on input "[URL][DOMAIN_NAME]" at bounding box center [57, 159] width 63 height 11
paste input "cc3794ba-b8ae-45ef-8f39-1a3f259eeb3b.jpg"
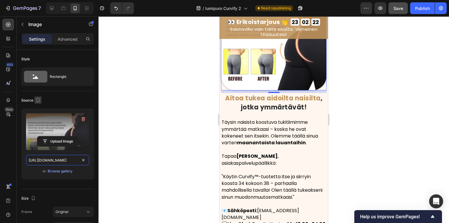
type input "[URL][DOMAIN_NAME]"
click at [39, 100] on icon "button" at bounding box center [38, 100] width 6 height 6
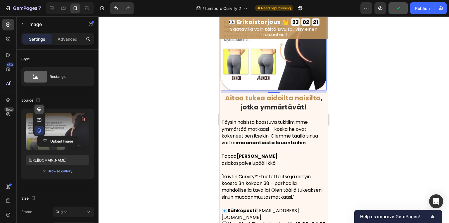
click at [39, 108] on icon "button" at bounding box center [39, 109] width 6 height 6
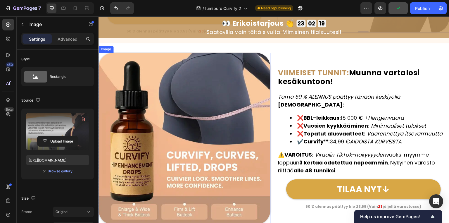
scroll to position [2686, 0]
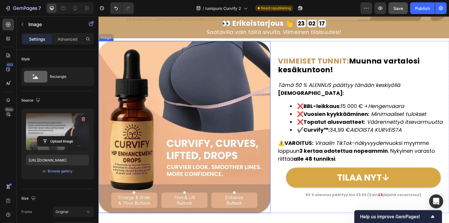
click at [178, 142] on img at bounding box center [184, 127] width 172 height 172
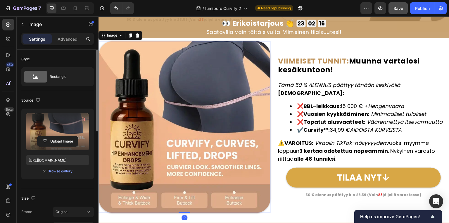
click at [63, 134] on label at bounding box center [57, 131] width 63 height 37
click at [63, 136] on input "file" at bounding box center [57, 141] width 40 height 10
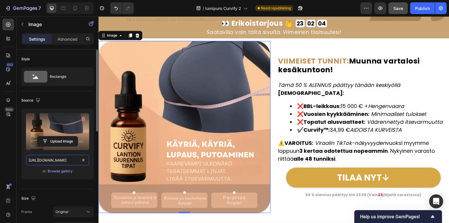
click at [78, 160] on input "[URL][DOMAIN_NAME]" at bounding box center [57, 159] width 63 height 11
click at [37, 100] on icon "button" at bounding box center [38, 100] width 4 height 4
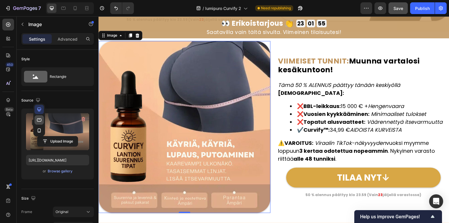
click at [39, 118] on icon "button" at bounding box center [39, 120] width 6 height 6
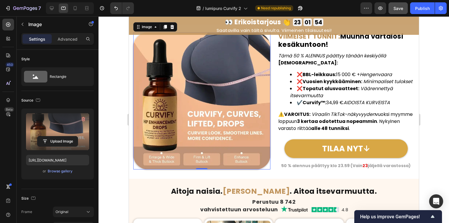
scroll to position [2659, 0]
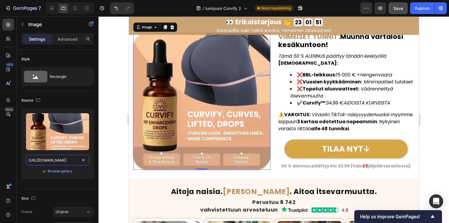
click at [79, 160] on input "[URL][DOMAIN_NAME]" at bounding box center [57, 159] width 63 height 11
paste input "c561b450-e0d8-4822-8435-fab3742e17e6.jpg"
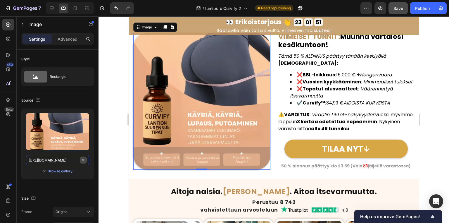
scroll to position [0, 179]
click at [40, 99] on icon "button" at bounding box center [38, 99] width 4 height 3
click at [39, 131] on icon "button" at bounding box center [39, 131] width 1 height 1
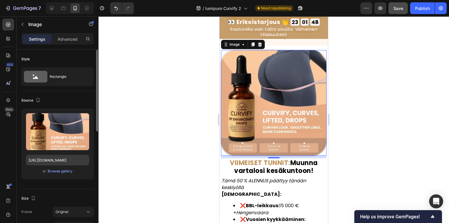
scroll to position [2791, 0]
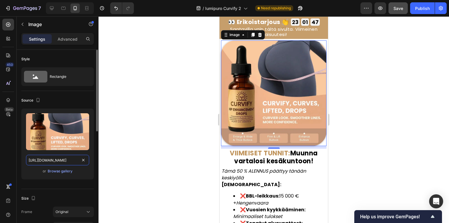
click at [79, 160] on input "[URL][DOMAIN_NAME]" at bounding box center [57, 159] width 63 height 11
paste input "c561b450-e0d8-4822-8435-fab3742e17e6.jpg"
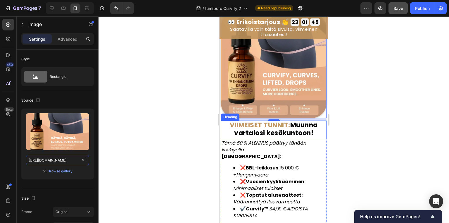
scroll to position [2884, 0]
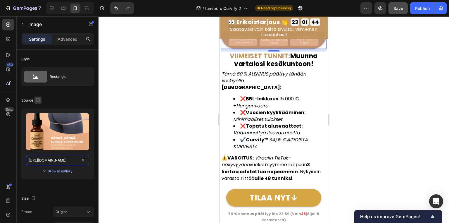
type input "[URL][DOMAIN_NAME]"
click at [37, 100] on icon "button" at bounding box center [38, 100] width 6 height 6
click at [39, 110] on icon "button" at bounding box center [39, 109] width 4 height 4
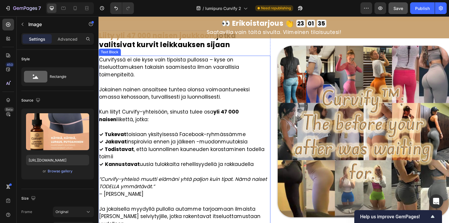
scroll to position [3379, 0]
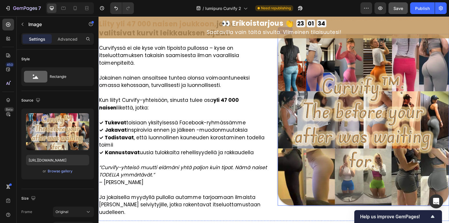
click at [313, 144] on img at bounding box center [363, 120] width 172 height 172
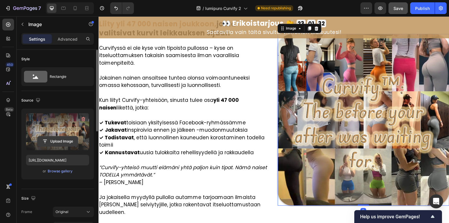
click at [62, 138] on input "file" at bounding box center [57, 141] width 40 height 10
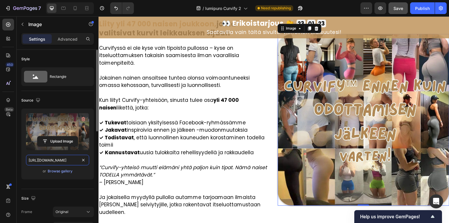
click at [79, 159] on input "[URL][DOMAIN_NAME]" at bounding box center [57, 159] width 63 height 11
click at [38, 100] on icon "button" at bounding box center [38, 100] width 4 height 4
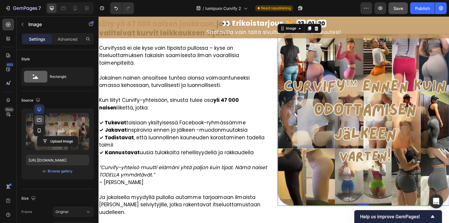
click at [41, 119] on icon "button" at bounding box center [39, 119] width 4 height 3
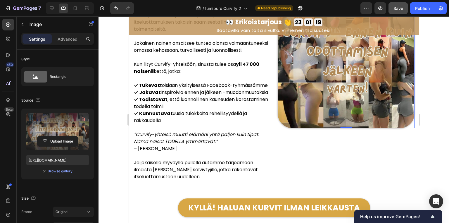
scroll to position [3359, 0]
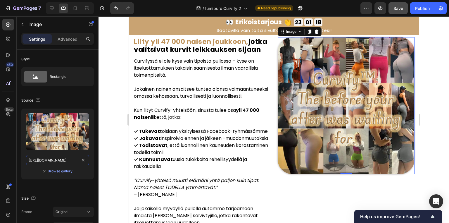
click at [78, 160] on input "[URL][DOMAIN_NAME]" at bounding box center [57, 159] width 63 height 11
paste input "485d5bfa-623b-409c-bf6a-d747f3aab48e.jpg"
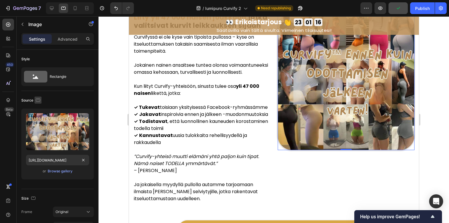
click at [38, 98] on icon "button" at bounding box center [38, 100] width 6 height 6
click at [40, 129] on icon "button" at bounding box center [39, 130] width 3 height 4
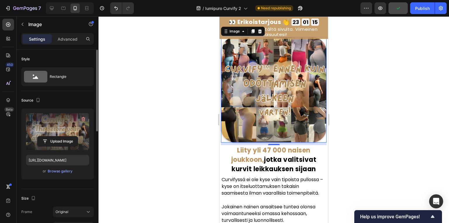
scroll to position [3434, 0]
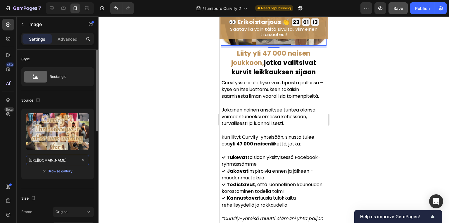
click at [79, 160] on input "[URL][DOMAIN_NAME]" at bounding box center [57, 159] width 63 height 11
paste input "485d5bfa-623b-409c-bf6a-d747f3aab48e.jpg"
type input "[URL][DOMAIN_NAME]"
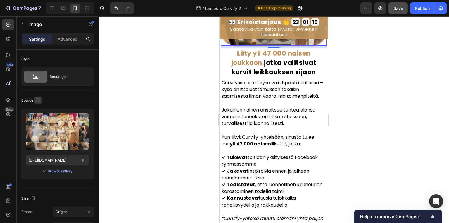
click at [39, 99] on icon "button" at bounding box center [38, 100] width 3 height 4
click at [40, 107] on icon "button" at bounding box center [39, 109] width 4 height 4
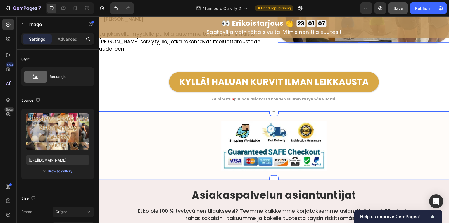
scroll to position [3517, 0]
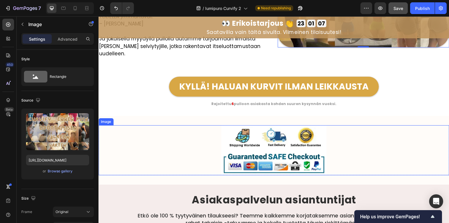
click at [252, 146] on img at bounding box center [273, 150] width 105 height 50
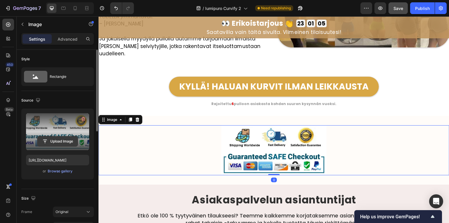
click at [66, 139] on input "file" at bounding box center [57, 141] width 40 height 10
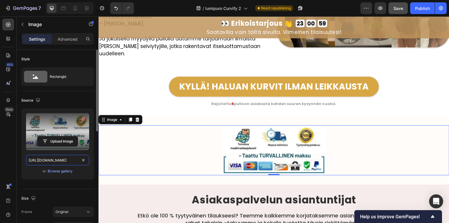
click at [78, 160] on input "[URL][DOMAIN_NAME]" at bounding box center [57, 159] width 63 height 11
click at [38, 101] on icon "button" at bounding box center [38, 100] width 6 height 6
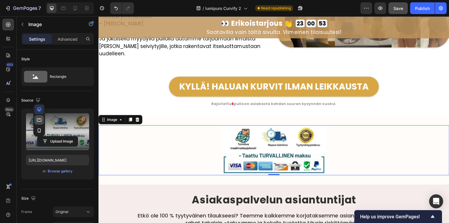
click at [40, 118] on icon "button" at bounding box center [39, 119] width 4 height 3
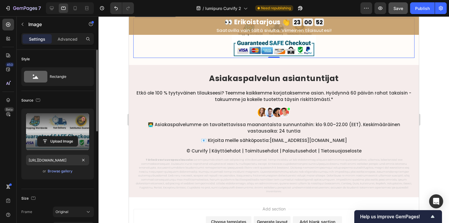
scroll to position [3606, 0]
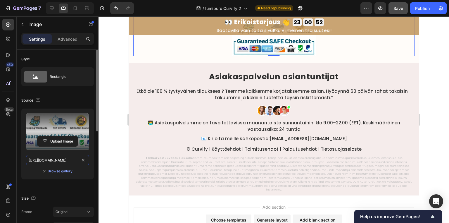
click at [79, 160] on input "[URL][DOMAIN_NAME]" at bounding box center [57, 159] width 63 height 11
paste input "443fef4e-d167-4330-9b31-476e6a6539a1.jpg"
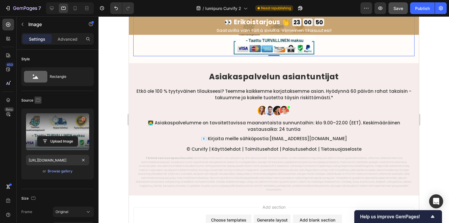
click at [39, 100] on icon "button" at bounding box center [38, 100] width 6 height 6
click at [39, 129] on icon "button" at bounding box center [39, 130] width 6 height 6
type input "[URL][DOMAIN_NAME]"
type input "80"
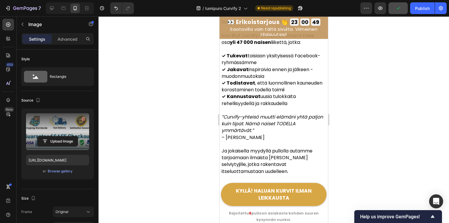
scroll to position [3535, 0]
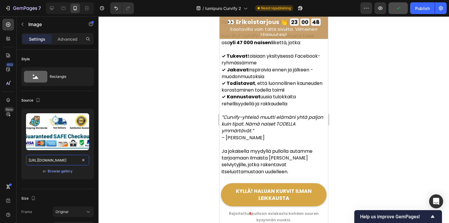
click at [79, 160] on input "[URL][DOMAIN_NAME]" at bounding box center [57, 159] width 63 height 11
paste input "443fef4e-d167-4330-9b31-476e6a6539a1.jpg"
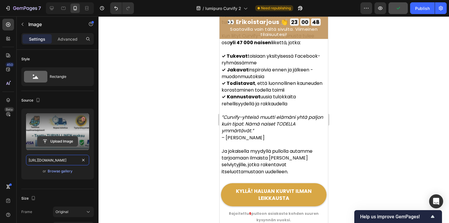
scroll to position [0, 178]
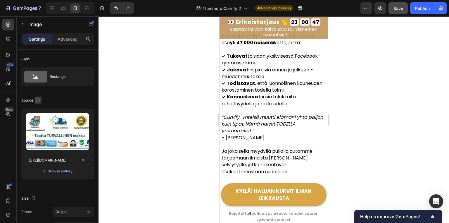
type input "[URL][DOMAIN_NAME]"
click at [38, 99] on icon "button" at bounding box center [38, 100] width 6 height 6
click at [40, 110] on icon "button" at bounding box center [39, 109] width 4 height 4
type input "30"
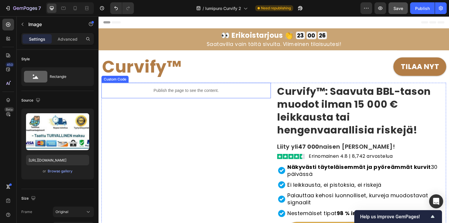
click at [152, 90] on p "Publish the page to see the content." at bounding box center [185, 90] width 169 height 6
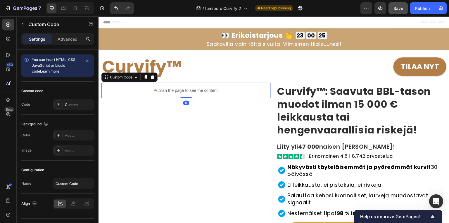
click at [175, 91] on p "Publish the page to see the content." at bounding box center [185, 90] width 169 height 6
click at [112, 77] on div "Custom Code" at bounding box center [121, 76] width 25 height 5
click at [121, 79] on div "Custom Code" at bounding box center [121, 76] width 25 height 5
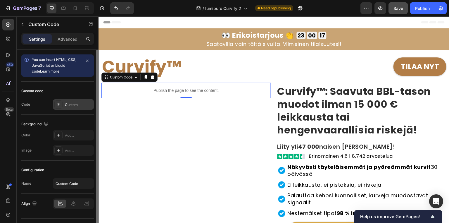
click at [81, 104] on div "Custom" at bounding box center [78, 104] width 27 height 5
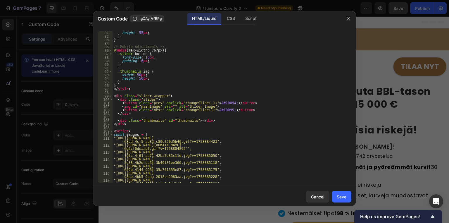
scroll to position [336, 0]
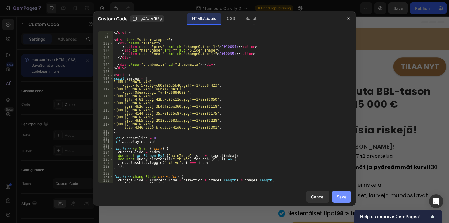
click at [337, 197] on div "Save" at bounding box center [341, 196] width 10 height 6
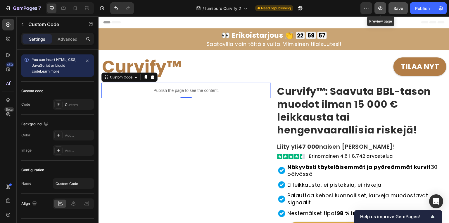
click at [381, 7] on icon "button" at bounding box center [380, 8] width 4 height 4
click at [175, 89] on p "Publish the page to see the content." at bounding box center [185, 90] width 169 height 6
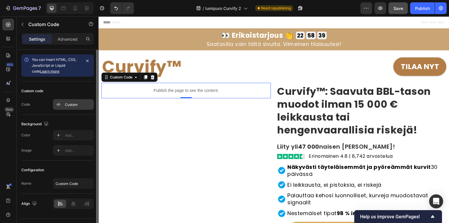
click at [77, 106] on div "Custom" at bounding box center [78, 104] width 27 height 5
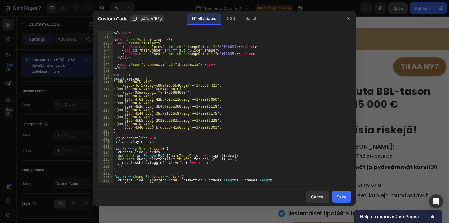
click at [113, 88] on div "</ style > < div class = "slider-wrapper" > < div class = "slider" > < button c…" at bounding box center [229, 110] width 235 height 158
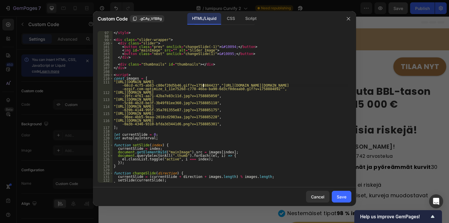
scroll to position [0, 0]
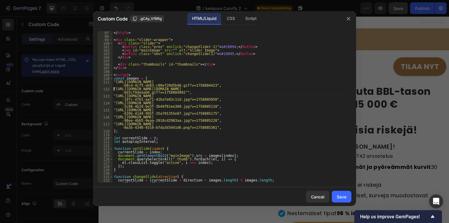
type textarea ""[URL][DOMAIN_NAME][DOMAIN_NAME]"","
click at [338, 197] on div "Save" at bounding box center [341, 196] width 10 height 6
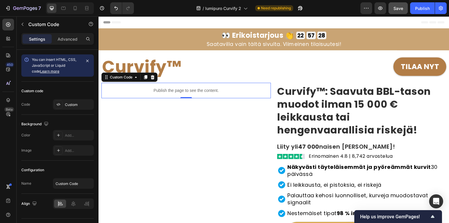
click at [215, 89] on p "Publish the page to see the content." at bounding box center [185, 90] width 169 height 6
click at [190, 90] on p "Publish the page to see the content." at bounding box center [185, 90] width 169 height 6
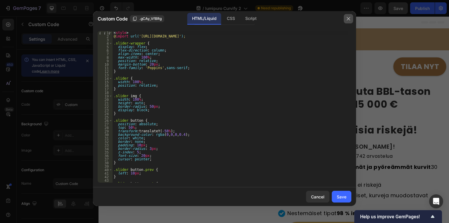
click at [349, 21] on button "button" at bounding box center [347, 18] width 9 height 9
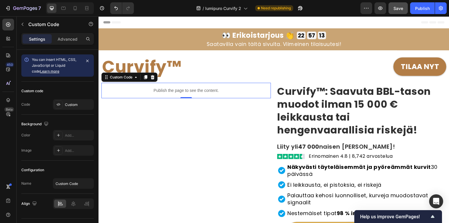
click at [141, 90] on p "Publish the page to see the content." at bounding box center [185, 90] width 169 height 6
click at [126, 90] on p "Publish the page to see the content." at bounding box center [185, 90] width 169 height 6
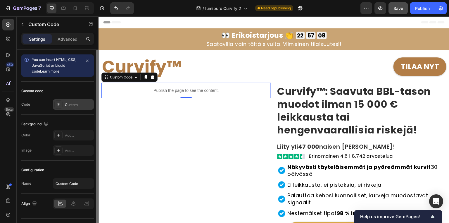
click at [76, 103] on div "Custom" at bounding box center [78, 104] width 27 height 5
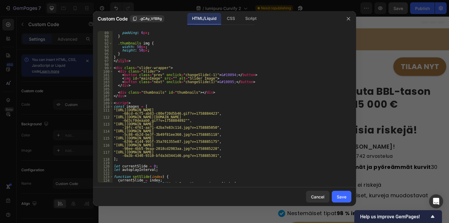
scroll to position [350, 0]
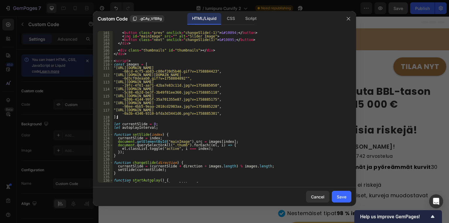
drag, startPoint x: 207, startPoint y: 116, endPoint x: 185, endPoint y: 115, distance: 21.6
click at [185, 115] on div "< button class = "prev" onclick = "changeSlide(-1)" > &#10094; </ button > < im…" at bounding box center [229, 110] width 235 height 158
click at [206, 114] on div "< button class = "prev" onclick = "changeSlide(-1)" > &#10094; </ button > < im…" at bounding box center [229, 106] width 235 height 151
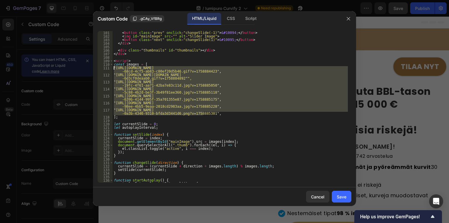
drag, startPoint x: 203, startPoint y: 113, endPoint x: 110, endPoint y: 68, distance: 103.2
click at [110, 68] on div ""[URL][DOMAIN_NAME]", 101 102 103 104 105 106 107 108 109 110 111 112 113 114 1…" at bounding box center [225, 106] width 254 height 151
type textarea ""[URL][DOMAIN_NAME]", "[URL][DOMAIN_NAME][DOMAIN_NAME]"","
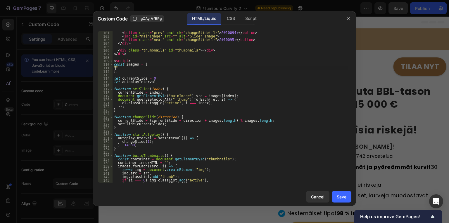
paste textarea ""[URL][DOMAIN_NAME]"
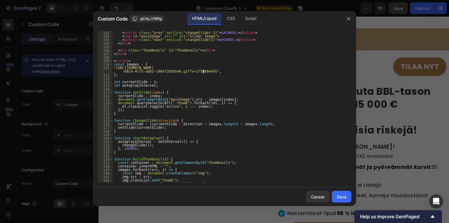
scroll to position [0, 26]
type textarea ""[URL][DOMAIN_NAME]","
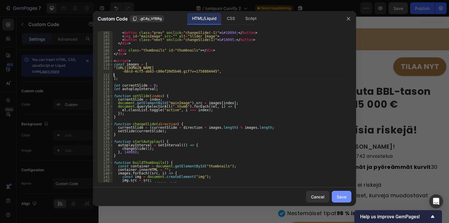
click at [342, 199] on div "Save" at bounding box center [341, 196] width 10 height 6
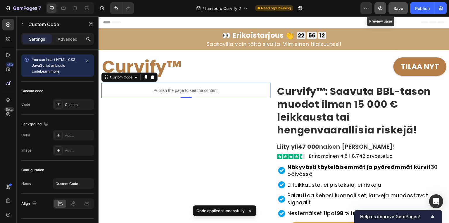
click at [379, 9] on icon "button" at bounding box center [380, 8] width 6 height 6
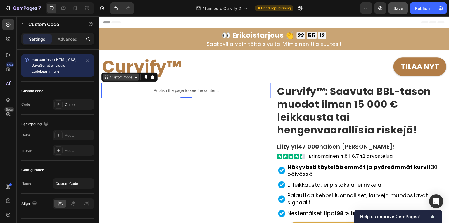
click at [123, 79] on div "Custom Code" at bounding box center [121, 76] width 25 height 5
drag, startPoint x: 122, startPoint y: 92, endPoint x: 107, endPoint y: 96, distance: 15.4
click at [122, 91] on p "Publish the page to see the content." at bounding box center [185, 90] width 169 height 6
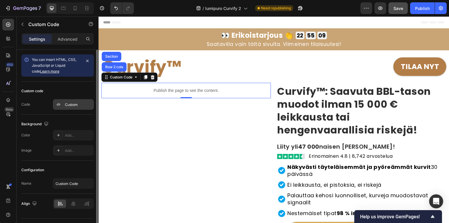
click at [78, 106] on div "Custom" at bounding box center [78, 104] width 27 height 5
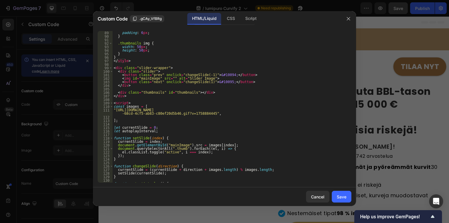
scroll to position [322, 0]
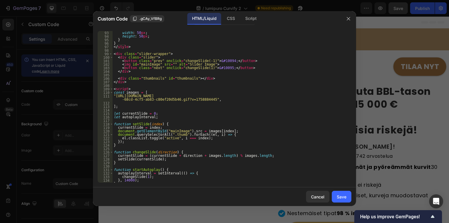
click at [117, 103] on div "width : 50 px ; height : 50 px ; } } </ style > < div class = "slider-wrapper" …" at bounding box center [229, 110] width 235 height 158
paste textarea ""[URL][DOMAIN_NAME][DOMAIN_NAME]"
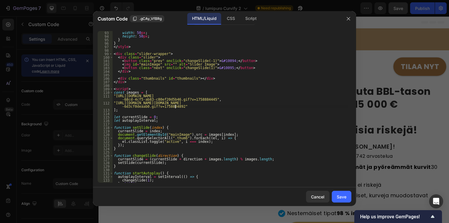
type textarea ""[URL][DOMAIN_NAME][DOMAIN_NAME]","
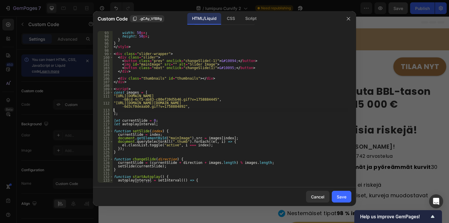
scroll to position [0, 0]
click at [345, 197] on div "Save" at bounding box center [341, 196] width 10 height 6
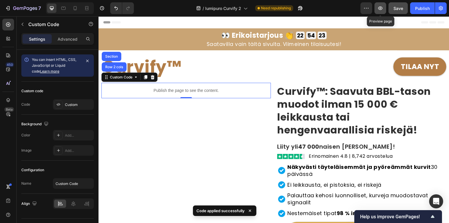
click at [379, 10] on icon "button" at bounding box center [380, 8] width 6 height 6
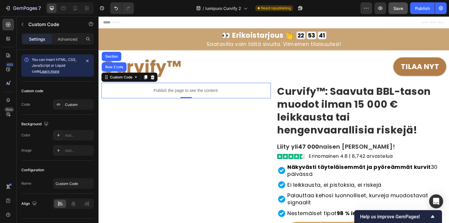
click at [120, 89] on p "Publish the page to see the content." at bounding box center [185, 90] width 169 height 6
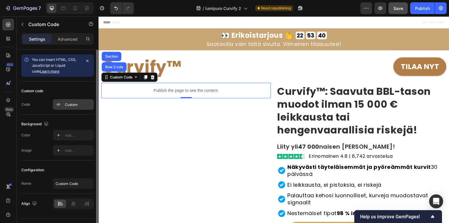
click at [83, 104] on div "Custom" at bounding box center [78, 104] width 27 height 5
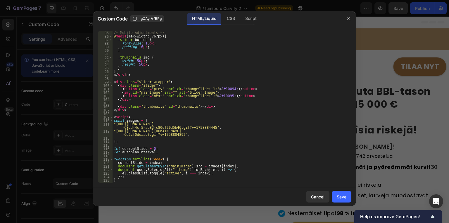
scroll to position [322, 0]
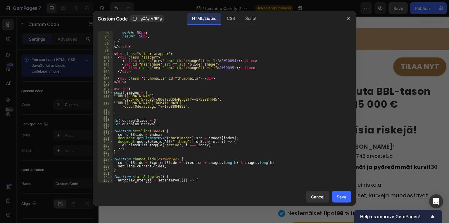
click at [116, 110] on div "width : 50 px ; height : 50 px ; } } </ style > < div class = "slider-wrapper" …" at bounding box center [229, 110] width 235 height 158
paste textarea ""[URL][DOMAIN_NAME]"
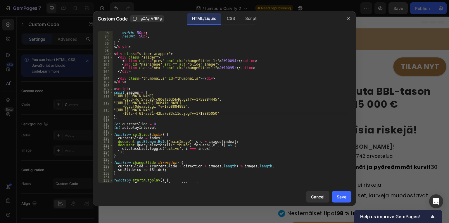
type textarea ""[URL][DOMAIN_NAME]","
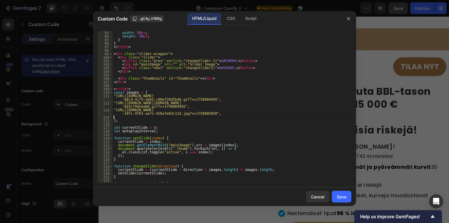
scroll to position [0, 0]
paste textarea ""[URL][DOMAIN_NAME]"
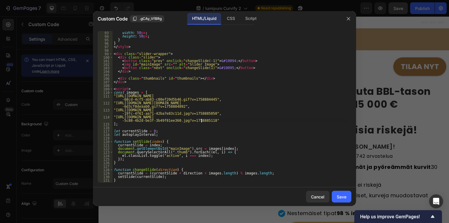
type textarea ""[URL][DOMAIN_NAME]","
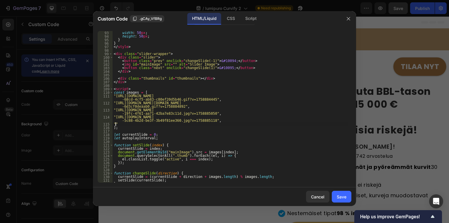
paste textarea ""[URL][DOMAIN_NAME]"
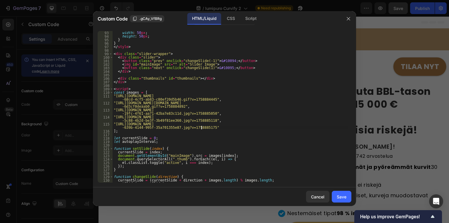
type textarea ""[URL][DOMAIN_NAME]","
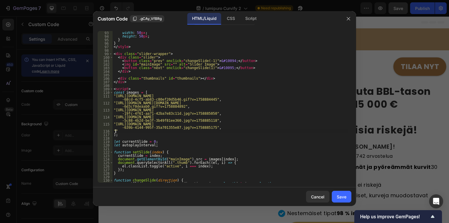
paste textarea ""[URL][DOMAIN_NAME]"
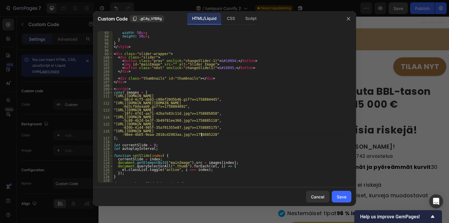
type textarea ""[URL][DOMAIN_NAME]","
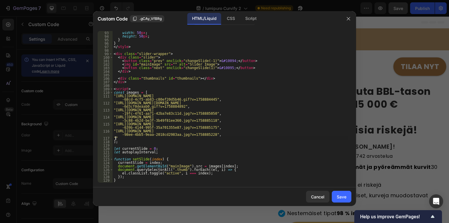
paste textarea ""[URL][DOMAIN_NAME]"
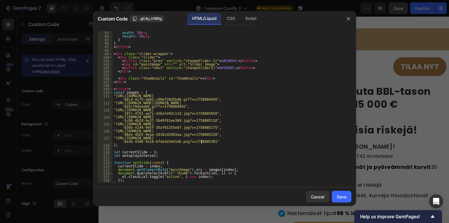
type textarea ""[URL][DOMAIN_NAME]","
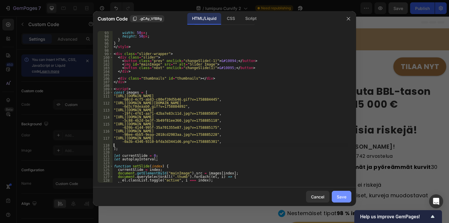
click at [340, 197] on div "Save" at bounding box center [341, 196] width 10 height 6
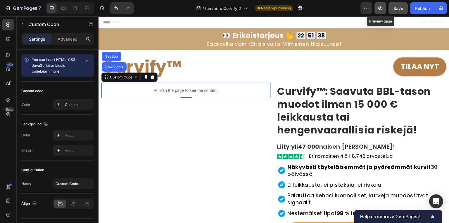
click at [380, 7] on icon "button" at bounding box center [380, 8] width 6 height 6
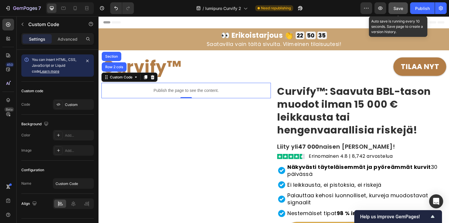
click at [397, 10] on span "Save" at bounding box center [398, 8] width 10 height 5
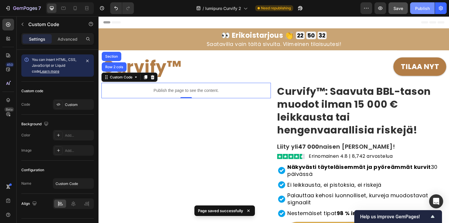
click at [422, 8] on div "Publish" at bounding box center [422, 8] width 15 height 6
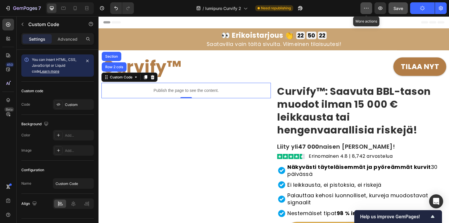
click at [368, 9] on icon "button" at bounding box center [366, 8] width 6 height 6
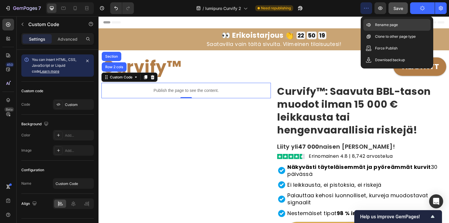
click at [382, 25] on p "Rename page" at bounding box center [386, 25] width 23 height 6
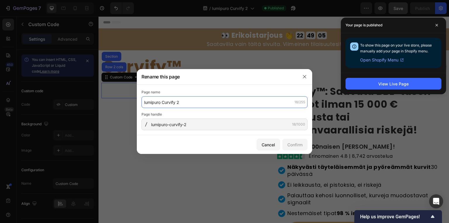
click at [216, 104] on input "lumipuro Curvify 2" at bounding box center [224, 102] width 166 height 12
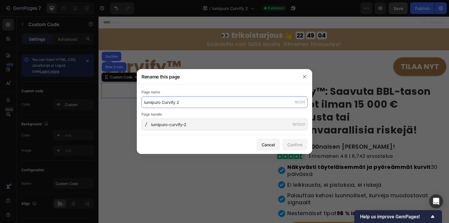
paste input "Curvify"
click at [165, 105] on input "Curvify" at bounding box center [224, 102] width 166 height 12
paste input "Saavuta Kauniit Kurvit Luonnollisesti"
type input "Curvify-Saavuta Kauniit Kurvit Luonnollisesti"
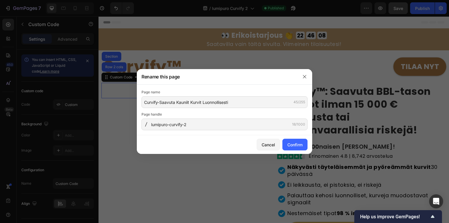
click at [145, 124] on icon at bounding box center [147, 124] width 5 height 5
click at [146, 124] on icon at bounding box center [147, 124] width 5 height 5
click at [194, 125] on input "lumipuro-curvify-2" at bounding box center [224, 124] width 166 height 12
paste input "onnolliset-kurvit"
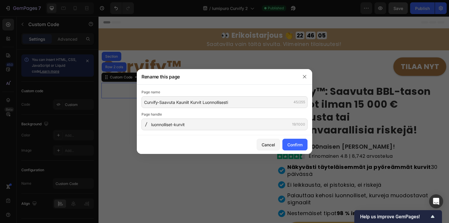
click at [147, 124] on icon at bounding box center [147, 124] width 5 height 5
click at [146, 124] on icon at bounding box center [147, 124] width 5 height 5
click at [160, 124] on input "luonnolliset-kurvit" at bounding box center [224, 124] width 166 height 12
click at [174, 126] on input "luonnolliset-kurvit" at bounding box center [224, 124] width 166 height 12
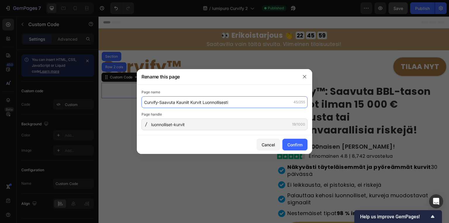
click at [144, 101] on input "Curvify-Saavuta Kauniit Kurvit Luonnollisesti" at bounding box center [224, 102] width 166 height 12
drag, startPoint x: 143, startPoint y: 102, endPoint x: 157, endPoint y: 104, distance: 13.3
click at [157, 104] on input "Curvify-Saavuta Kauniit Kurvit Luonnollisesti" at bounding box center [224, 102] width 166 height 12
click at [145, 102] on input "Curvify-Saavuta Kauniit Kurvit Luonnollisesti" at bounding box center [224, 102] width 166 height 12
drag, startPoint x: 144, startPoint y: 102, endPoint x: 159, endPoint y: 104, distance: 14.8
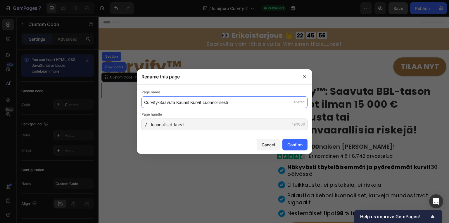
click at [159, 104] on input "Curvify-Saavuta Kauniit Kurvit Luonnollisesti" at bounding box center [224, 102] width 166 height 12
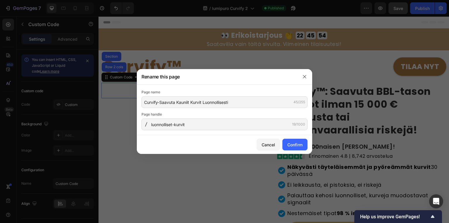
click at [150, 126] on div at bounding box center [145, 124] width 9 height 5
click at [151, 124] on input "luonnolliset-kurvit" at bounding box center [224, 124] width 166 height 12
click at [151, 125] on input "luonnolliset-kurvit" at bounding box center [224, 124] width 166 height 12
paste input "Curvify-"
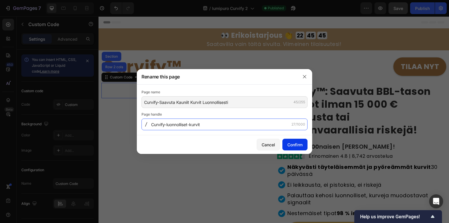
type input "Curvify-luonnolliset-kurvit"
click at [294, 144] on div "Confirm" at bounding box center [294, 144] width 15 height 6
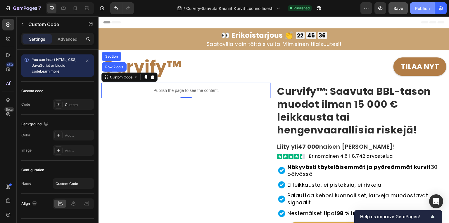
click at [422, 7] on div "Publish" at bounding box center [422, 8] width 15 height 6
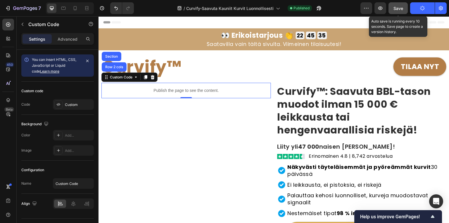
click at [403, 9] on button "Save" at bounding box center [397, 8] width 19 height 12
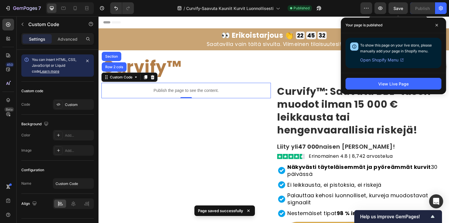
click at [398, 10] on span "Save" at bounding box center [398, 8] width 10 height 5
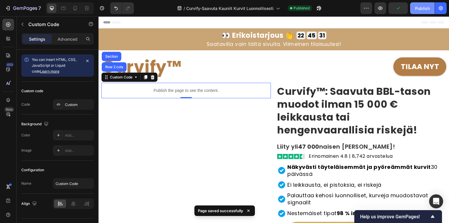
click at [419, 10] on div "Publish" at bounding box center [422, 8] width 15 height 6
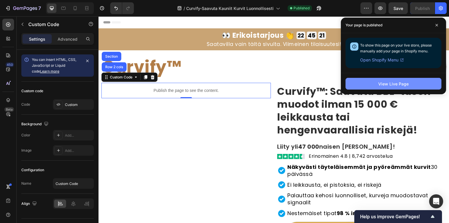
click at [386, 85] on div "View Live Page" at bounding box center [393, 84] width 30 height 6
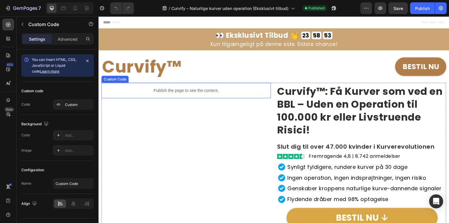
click at [121, 81] on div "Custom Code" at bounding box center [114, 79] width 27 height 7
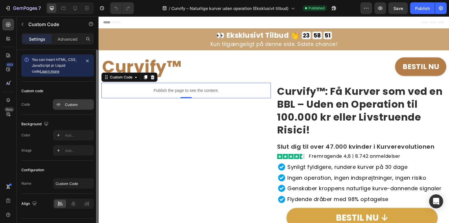
click at [79, 105] on div "Custom" at bounding box center [78, 104] width 27 height 5
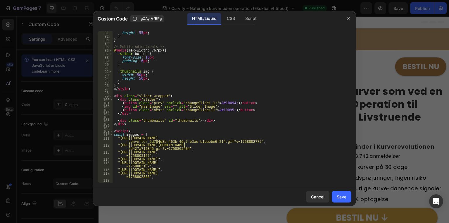
scroll to position [322, 0]
